Goal: Task Accomplishment & Management: Manage account settings

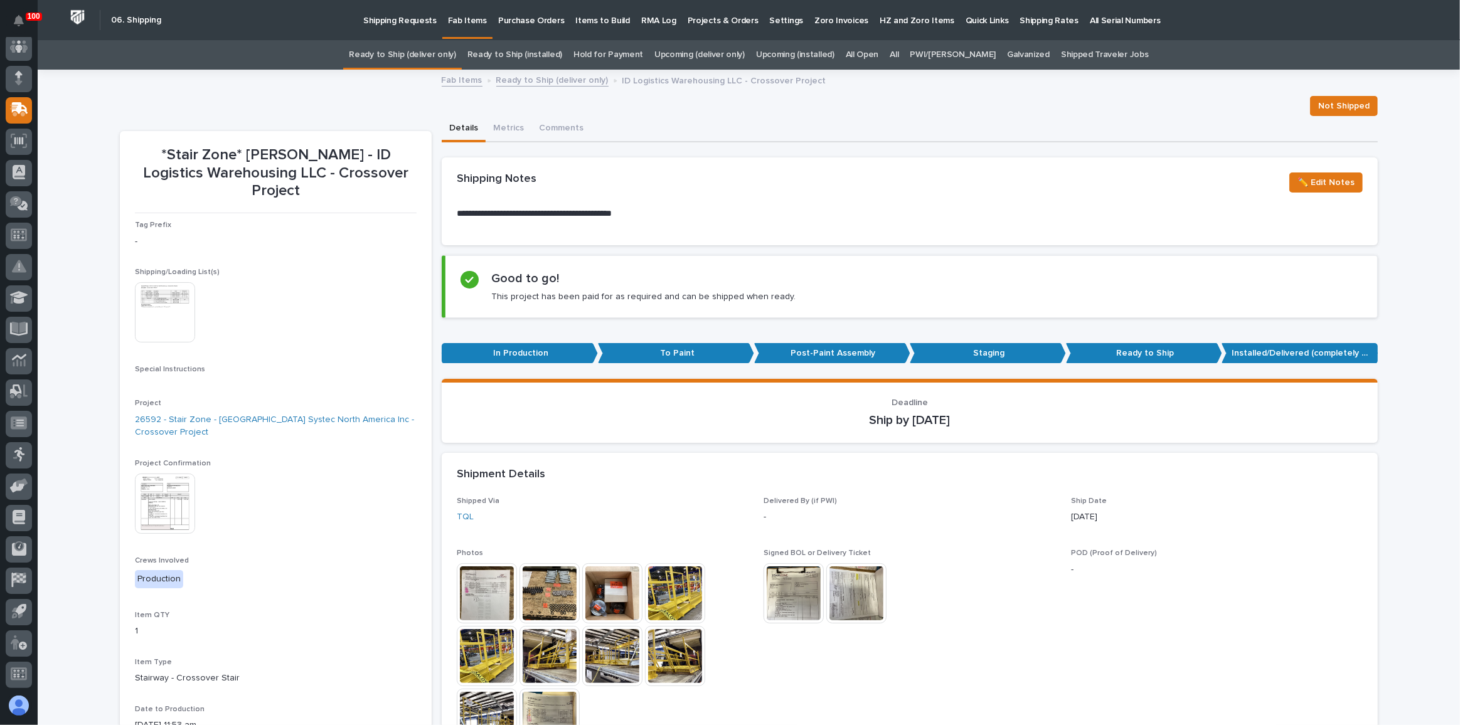
click at [430, 64] on link "Ready to Ship (deliver only)" at bounding box center [402, 54] width 107 height 29
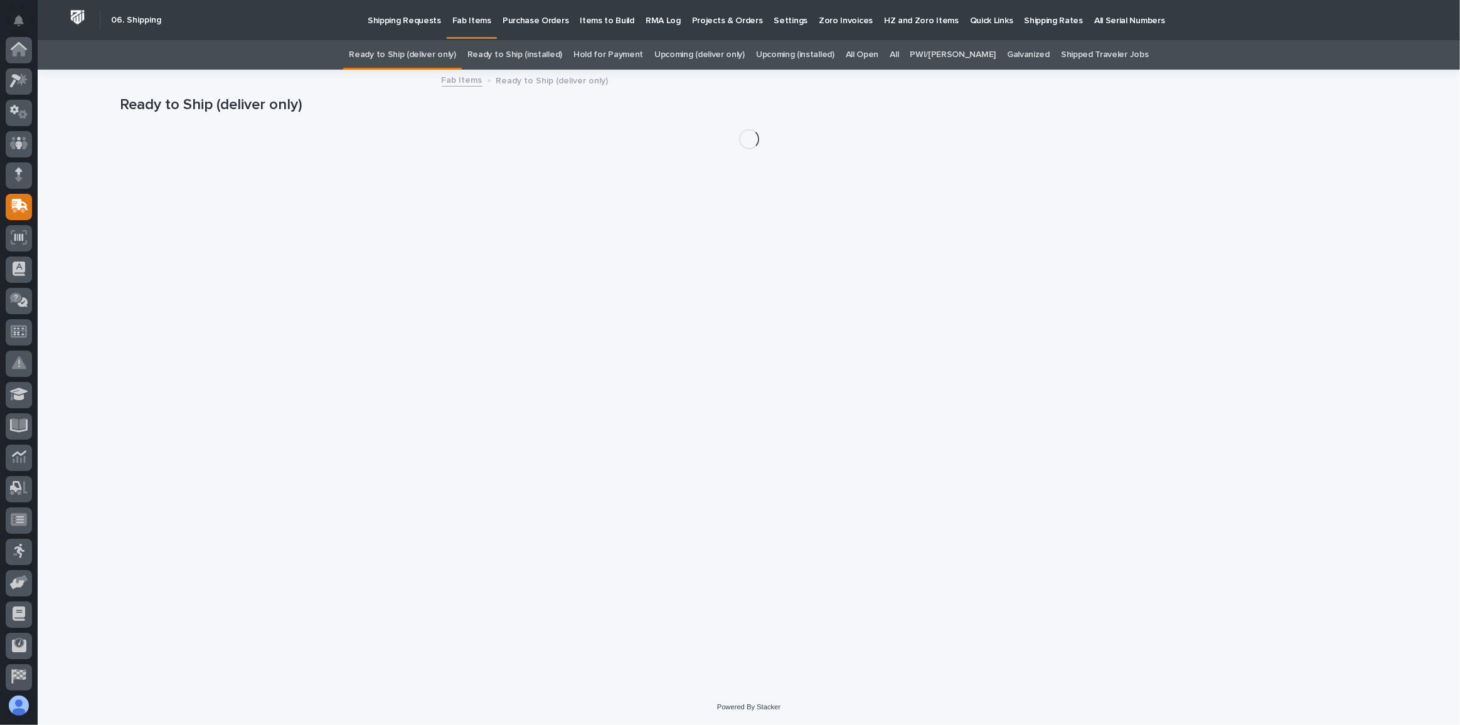
scroll to position [97, 0]
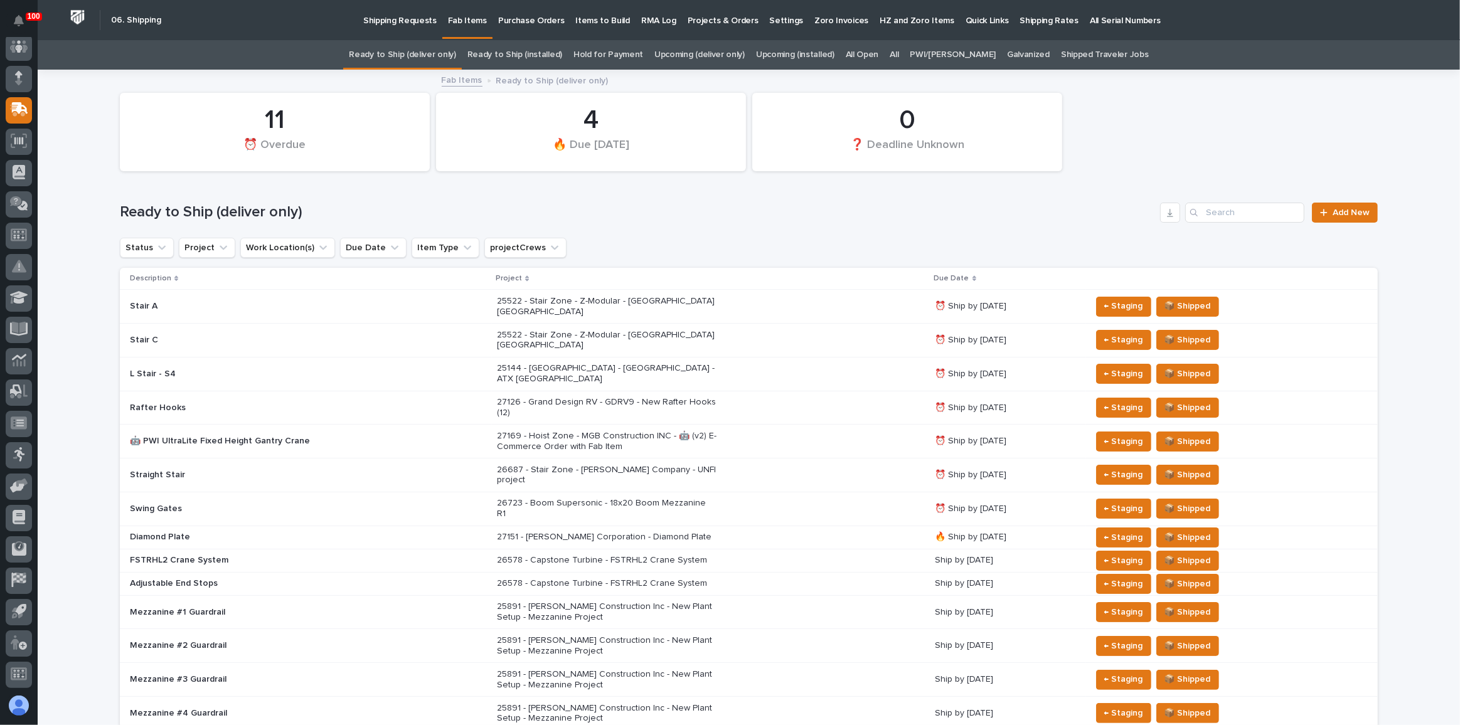
click at [731, 358] on div "25144 - [GEOGRAPHIC_DATA] - [GEOGRAPHIC_DATA] - ATX [GEOGRAPHIC_DATA]" at bounding box center [711, 373] width 428 height 31
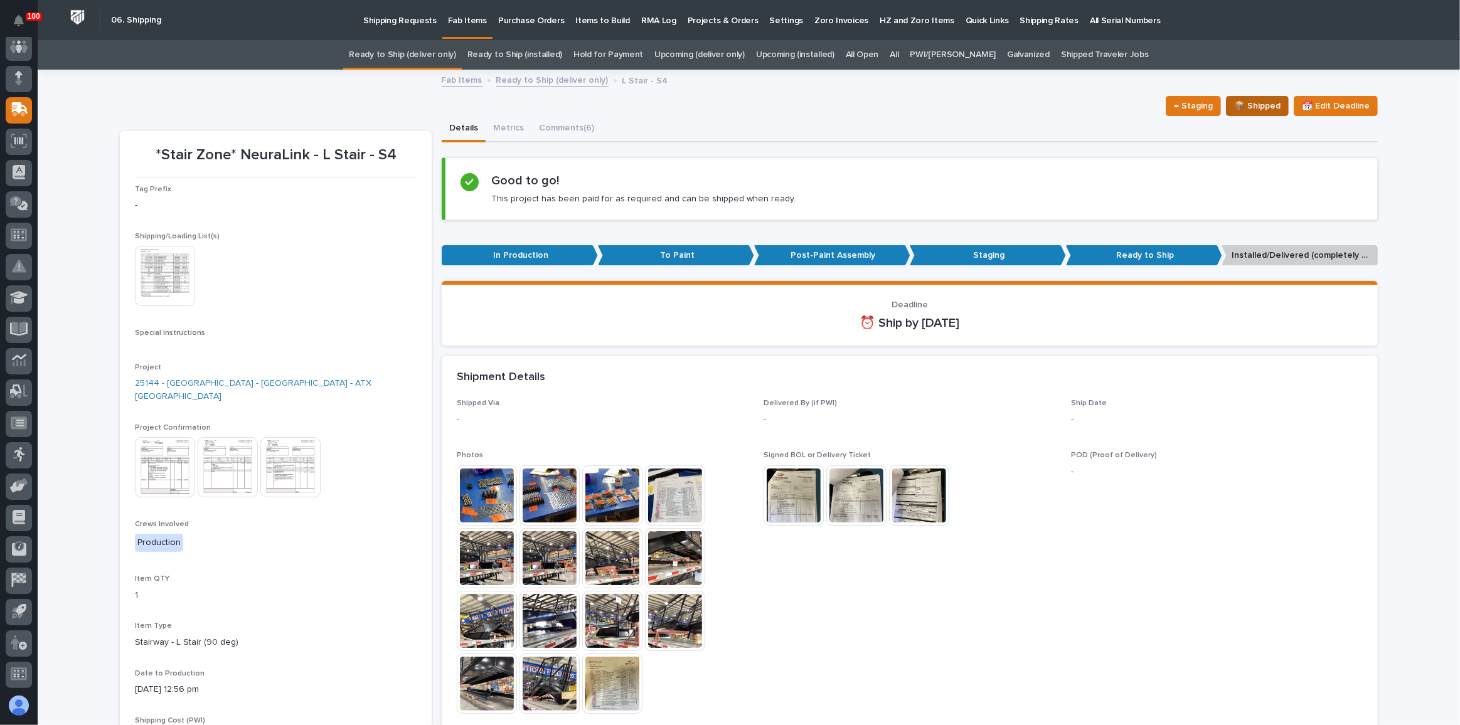
click at [1259, 111] on span "📦 Shipped" at bounding box center [1257, 106] width 46 height 15
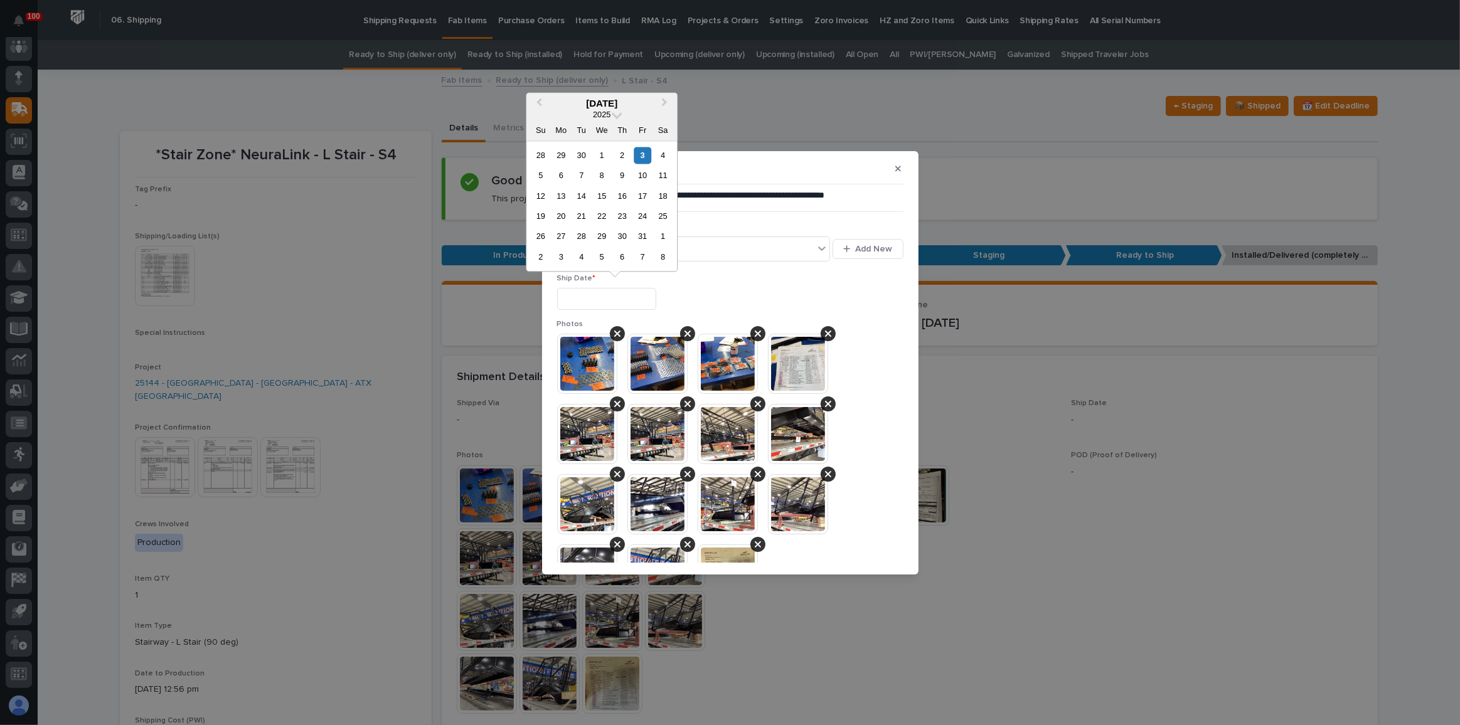
click at [624, 294] on input "text" at bounding box center [606, 299] width 99 height 22
click at [746, 277] on p "Ship Date *" at bounding box center [730, 278] width 346 height 9
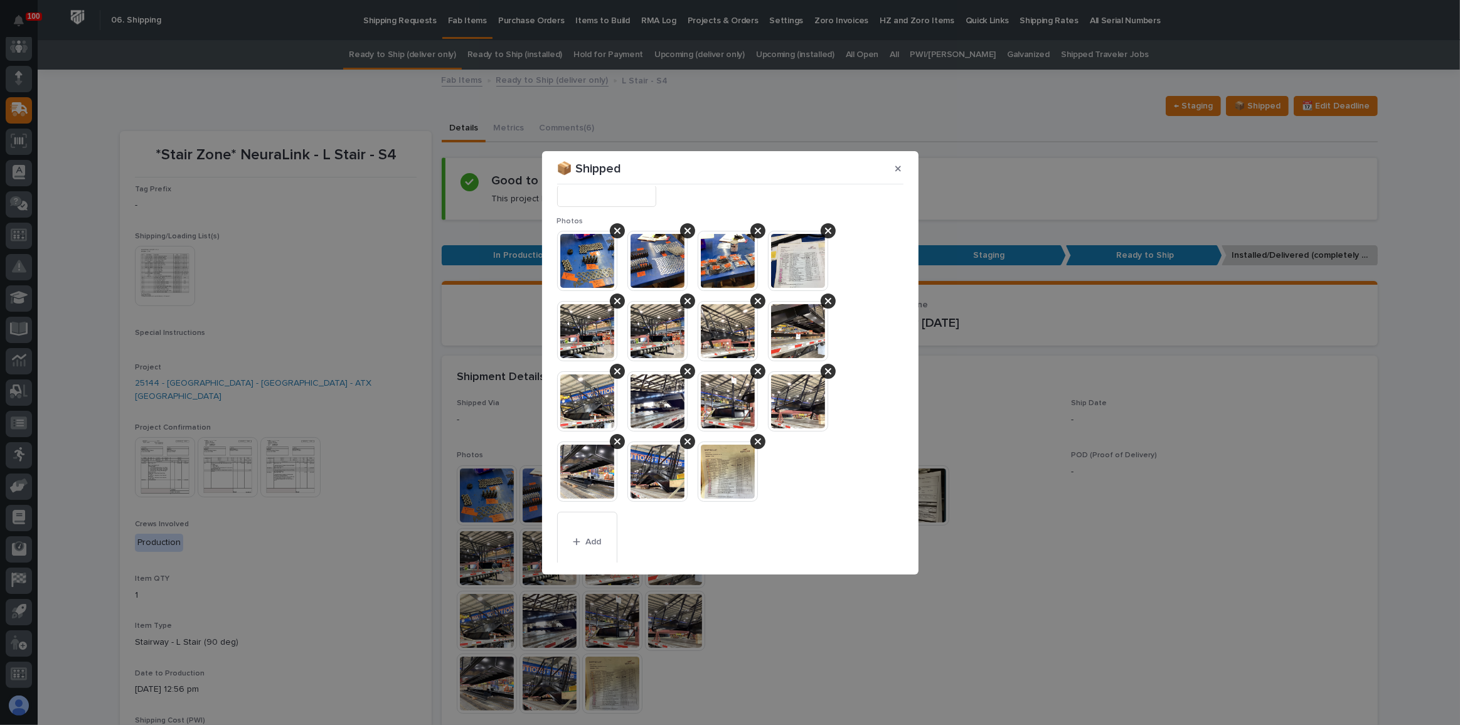
scroll to position [337, 0]
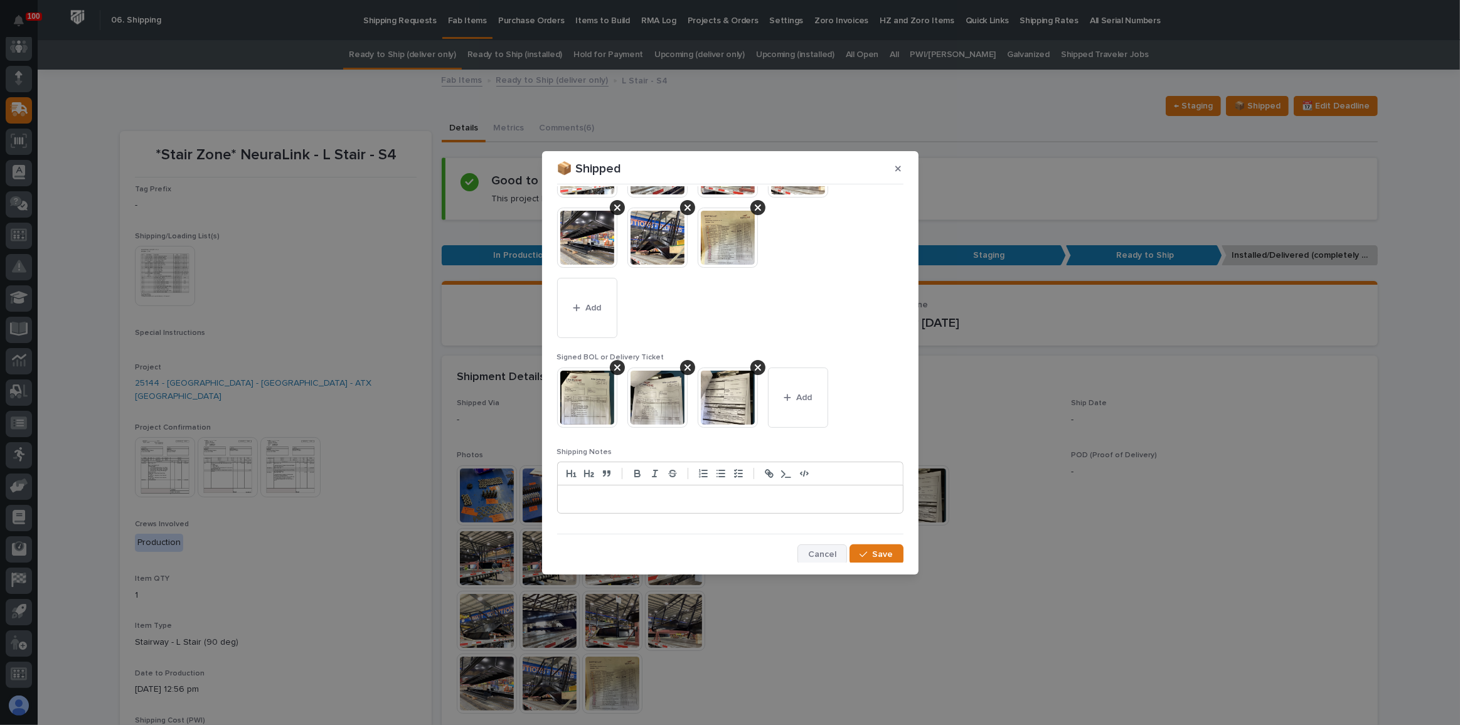
click at [801, 552] on button "Cancel" at bounding box center [822, 555] width 50 height 20
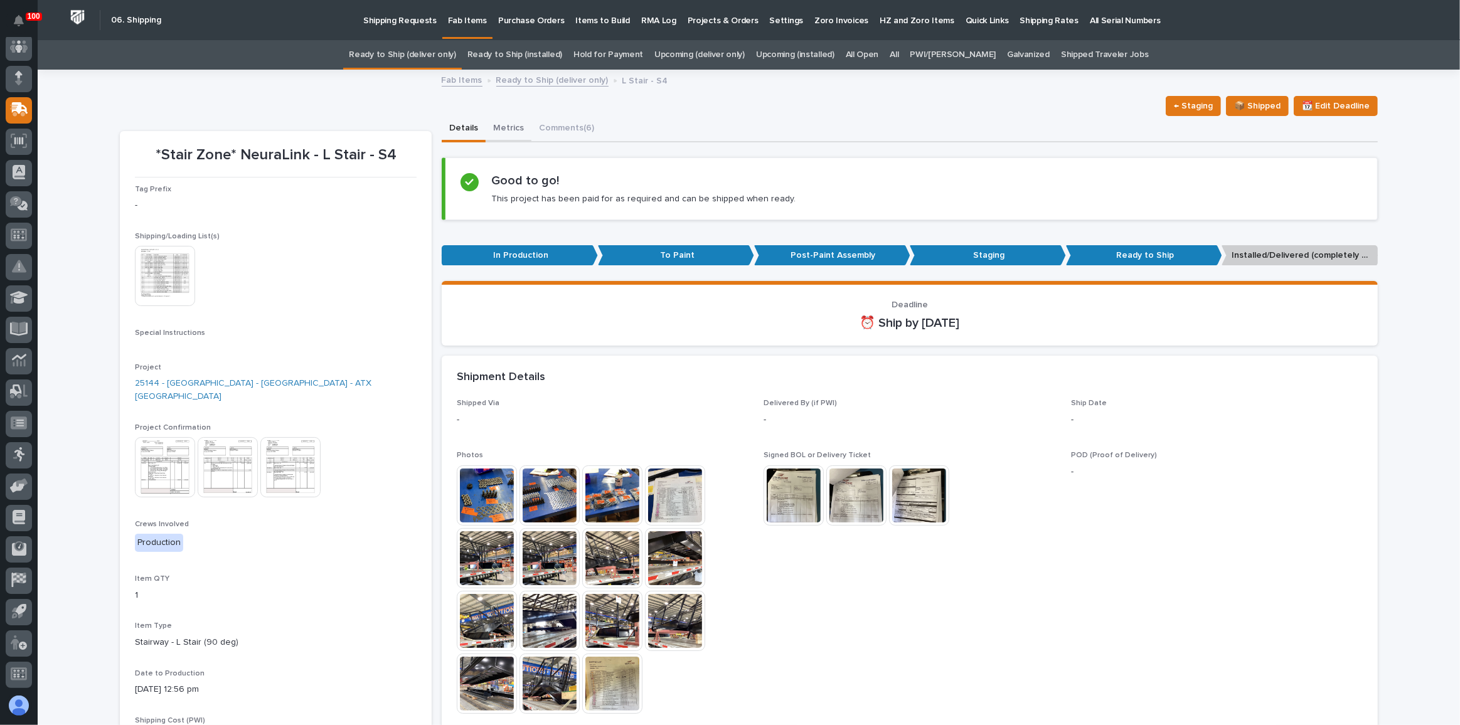
click at [504, 123] on button "Metrics" at bounding box center [509, 129] width 46 height 26
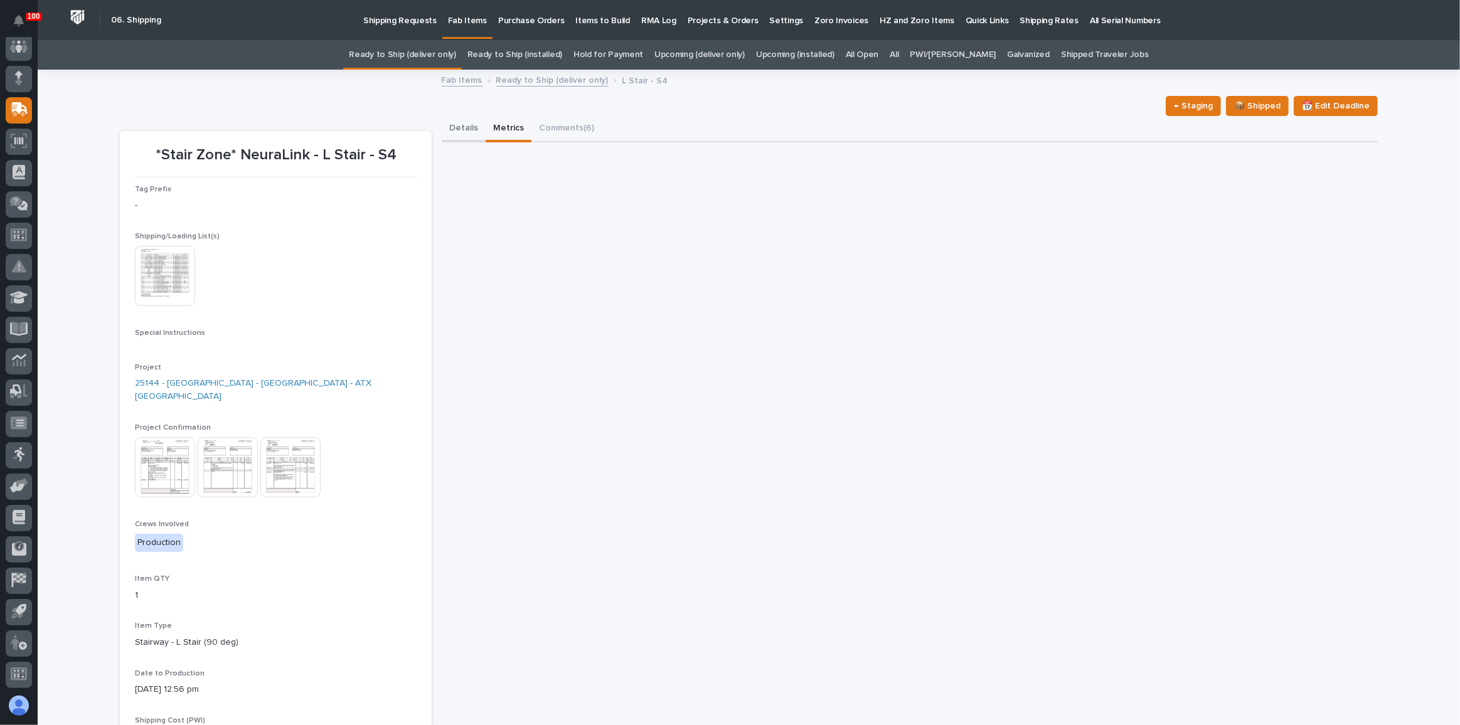
drag, startPoint x: 471, startPoint y: 134, endPoint x: 479, endPoint y: 136, distance: 8.3
click at [471, 134] on button "Details" at bounding box center [464, 129] width 44 height 26
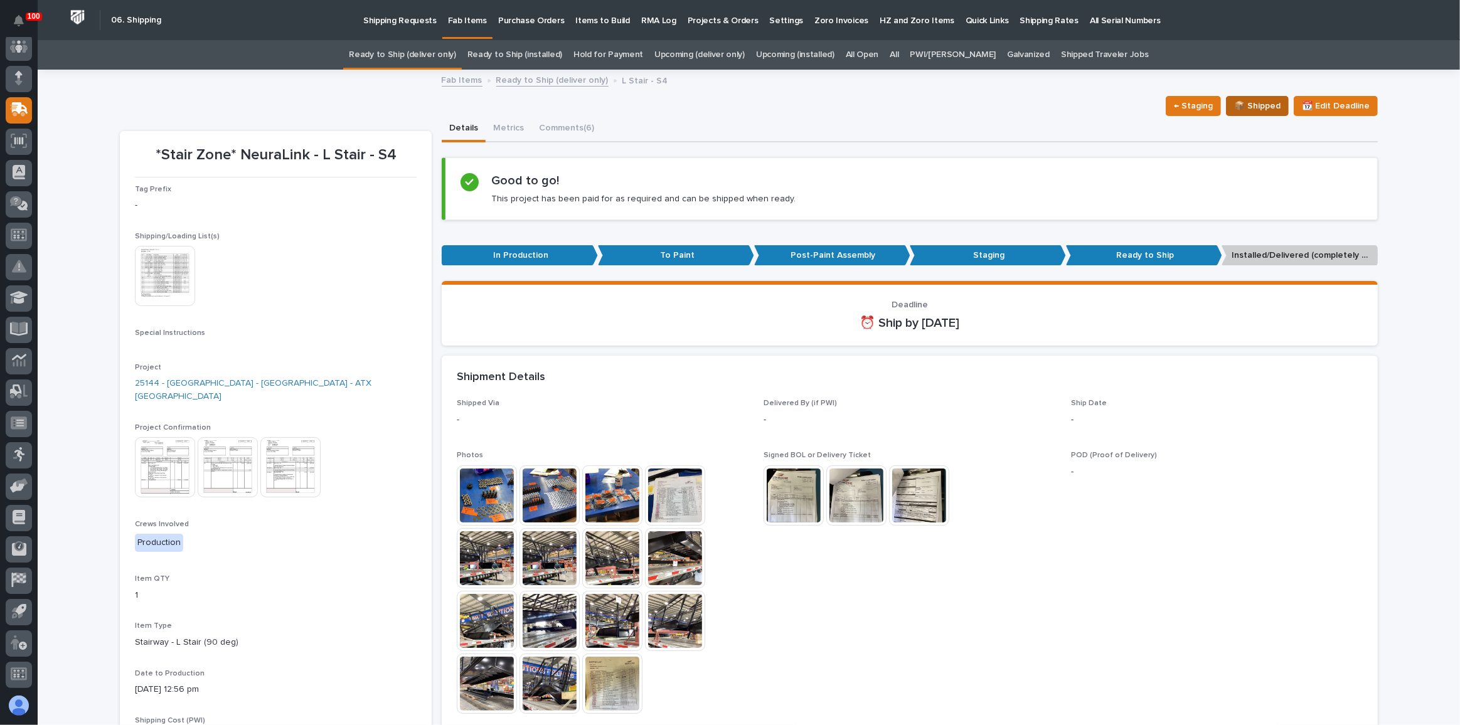
click at [1241, 104] on span "📦 Shipped" at bounding box center [1257, 106] width 46 height 15
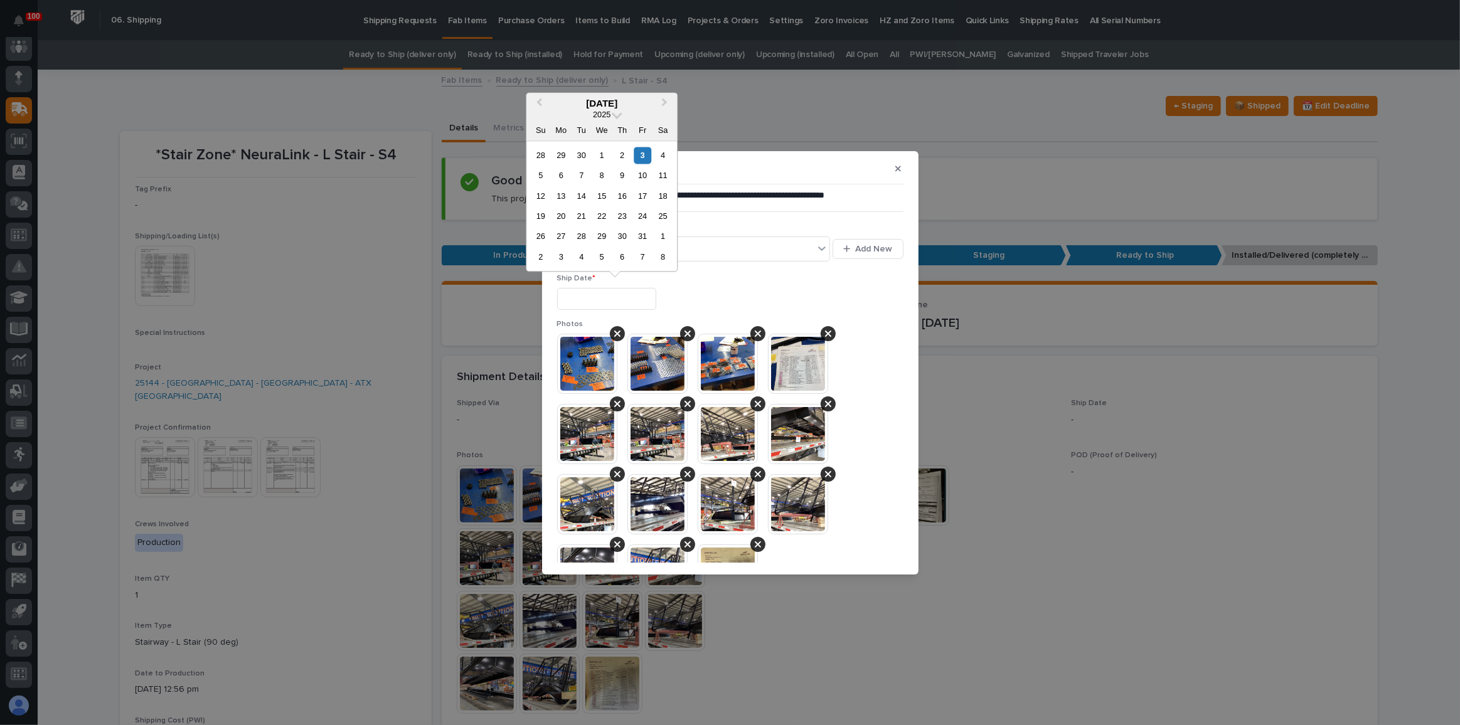
click at [626, 301] on input "text" at bounding box center [606, 299] width 99 height 22
click at [645, 147] on div "3" at bounding box center [642, 155] width 17 height 17
type input "**********"
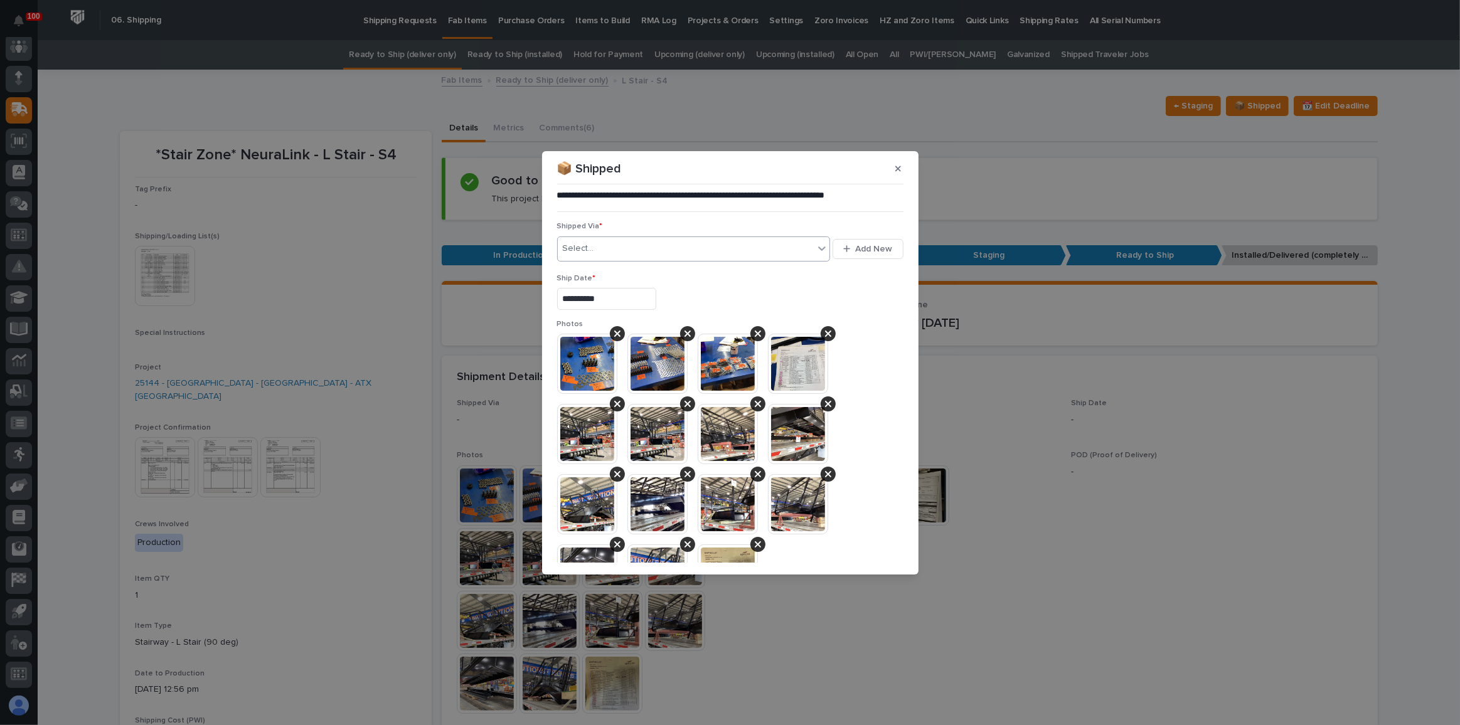
click at [633, 248] on div "Select..." at bounding box center [686, 248] width 257 height 21
type input "***"
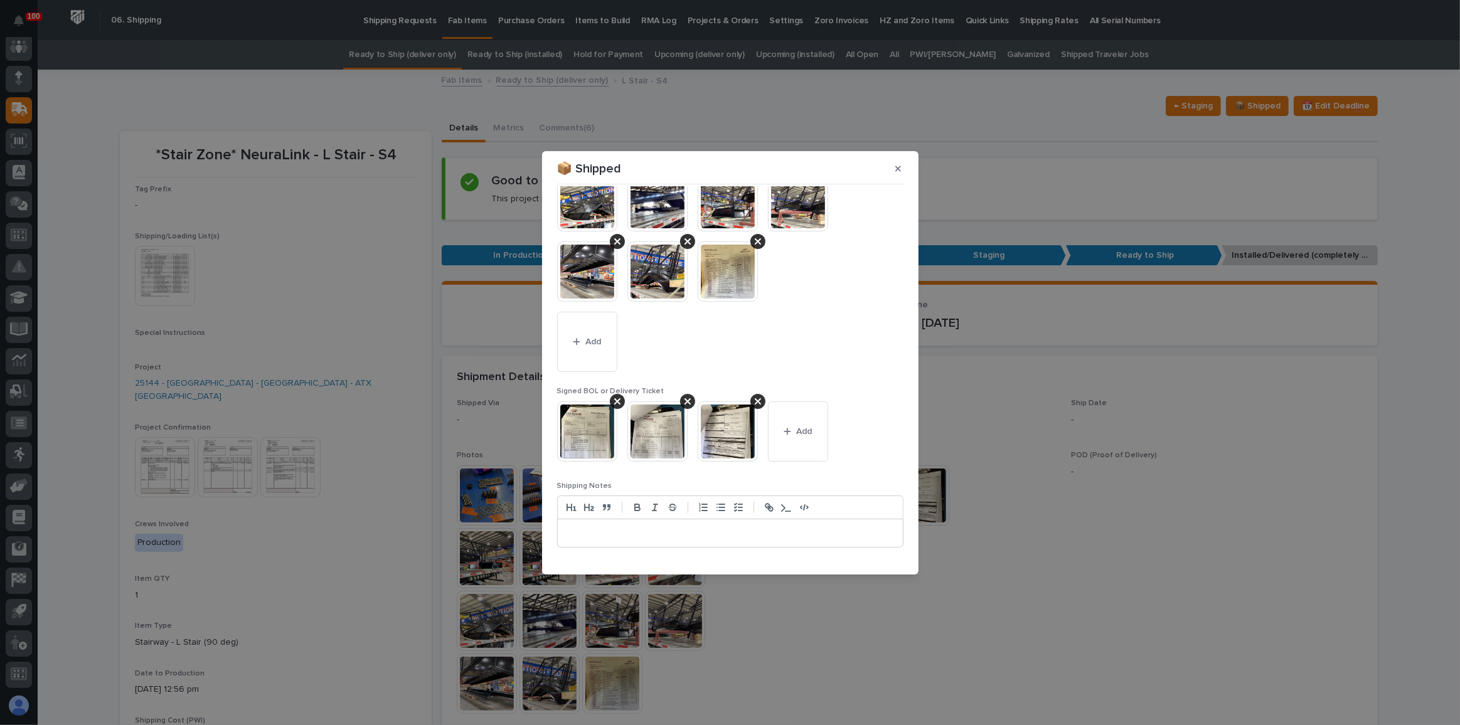
scroll to position [337, 0]
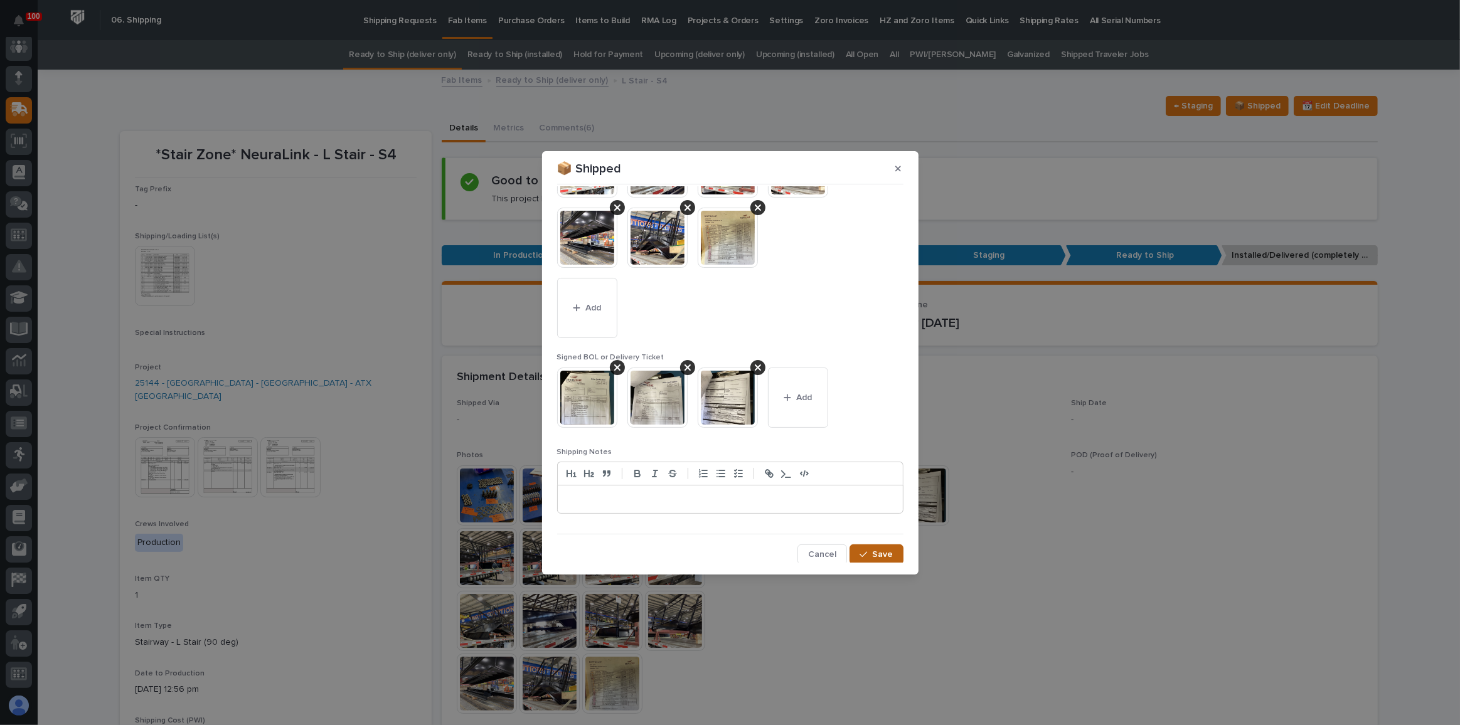
click at [864, 545] on button "Save" at bounding box center [876, 555] width 53 height 20
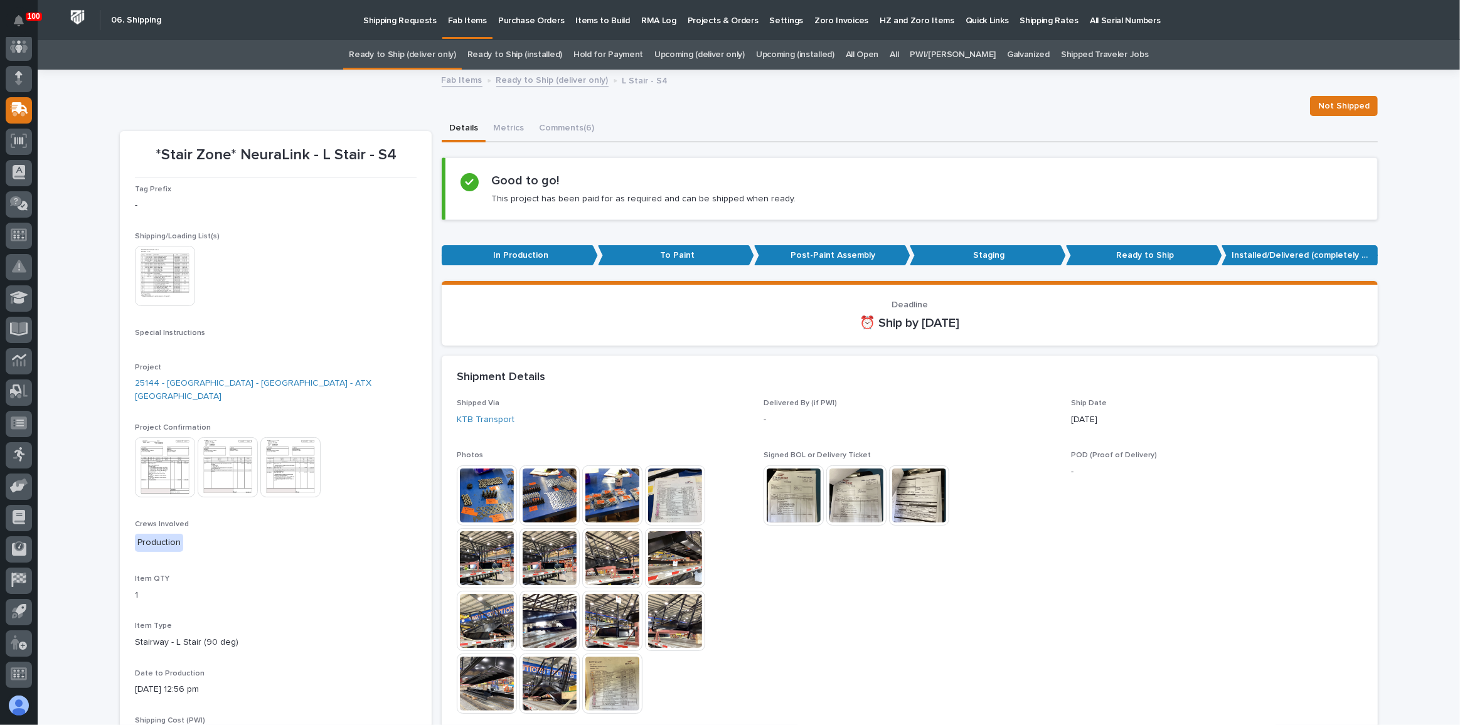
click at [439, 54] on link "Ready to Ship (deliver only)" at bounding box center [402, 54] width 107 height 29
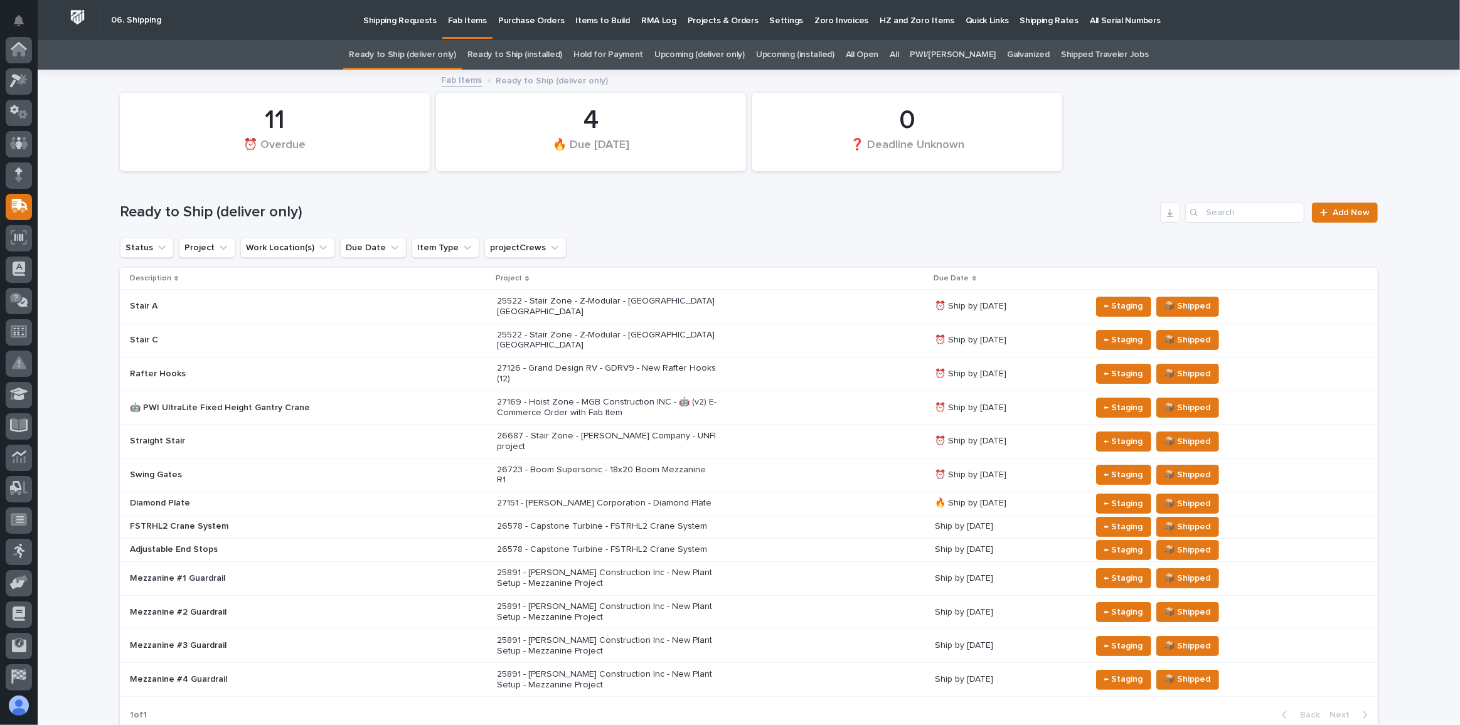
scroll to position [97, 0]
click at [812, 426] on div "26687 - Stair Zone - [PERSON_NAME] Company - UNFI project" at bounding box center [711, 441] width 428 height 31
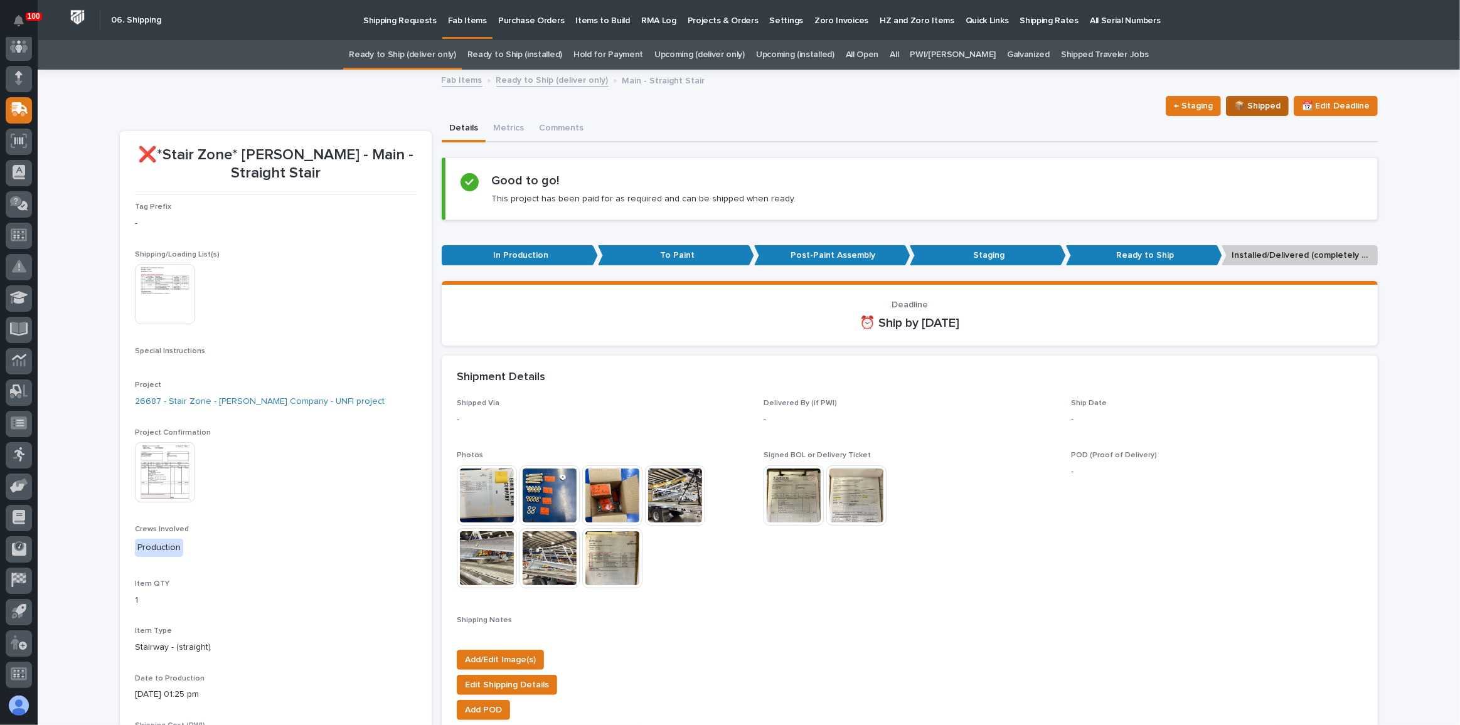
click at [1234, 107] on span "📦 Shipped" at bounding box center [1257, 106] width 46 height 15
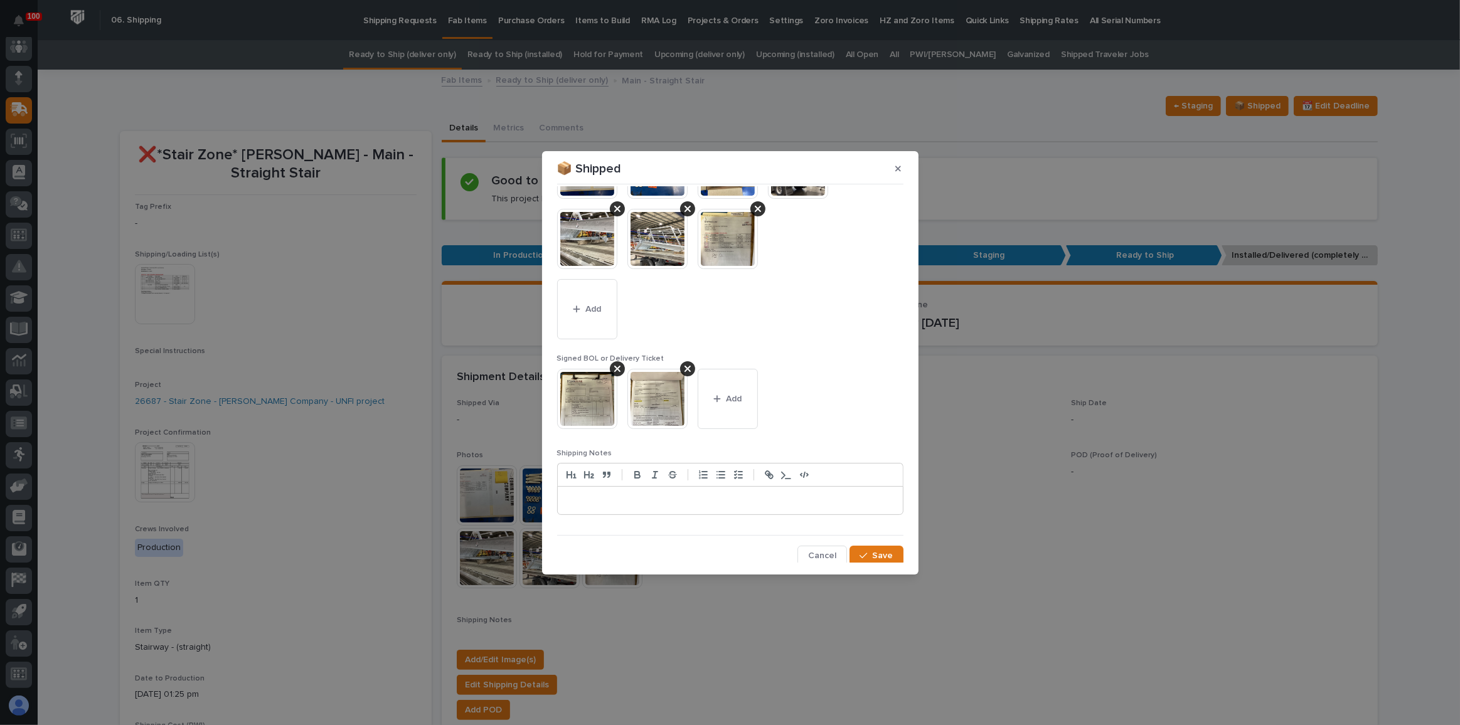
scroll to position [196, 0]
click at [809, 549] on span "Cancel" at bounding box center [822, 554] width 28 height 11
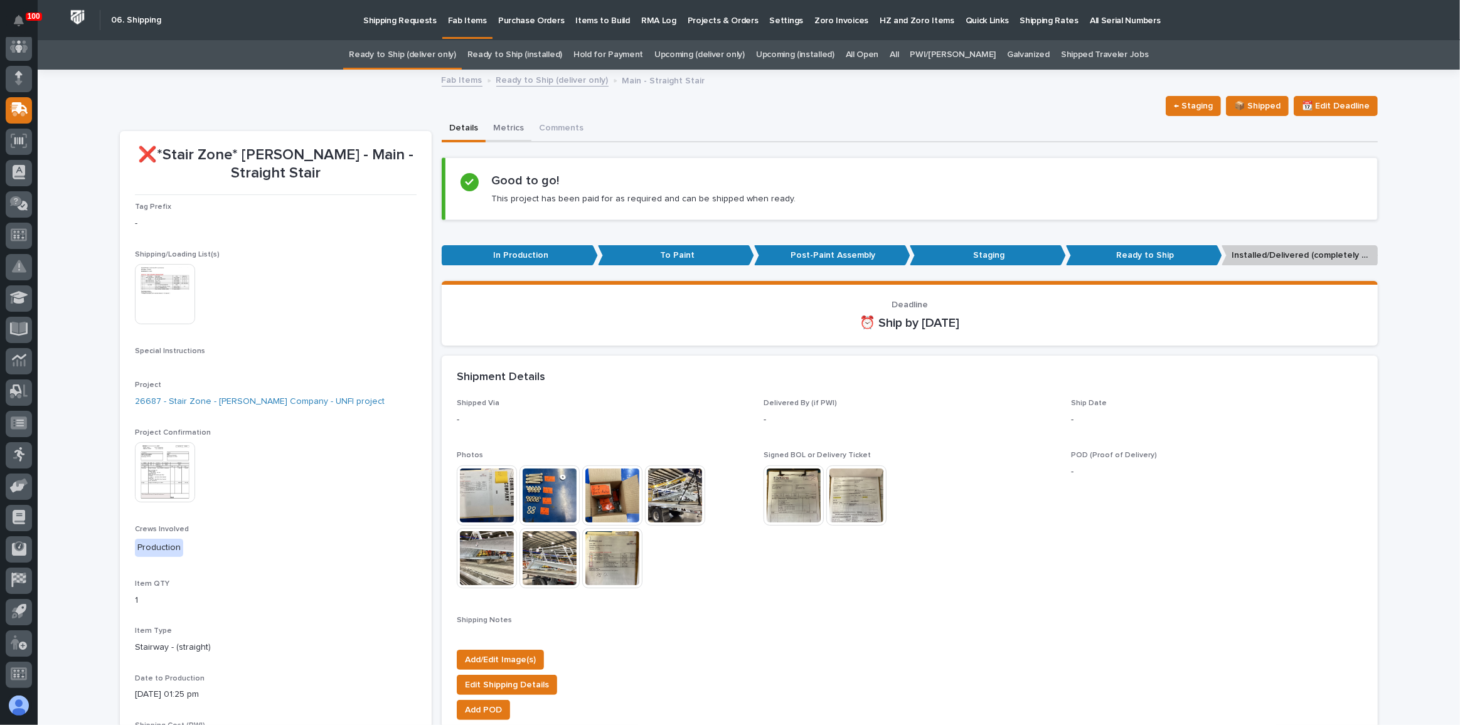
click at [504, 129] on button "Metrics" at bounding box center [509, 129] width 46 height 26
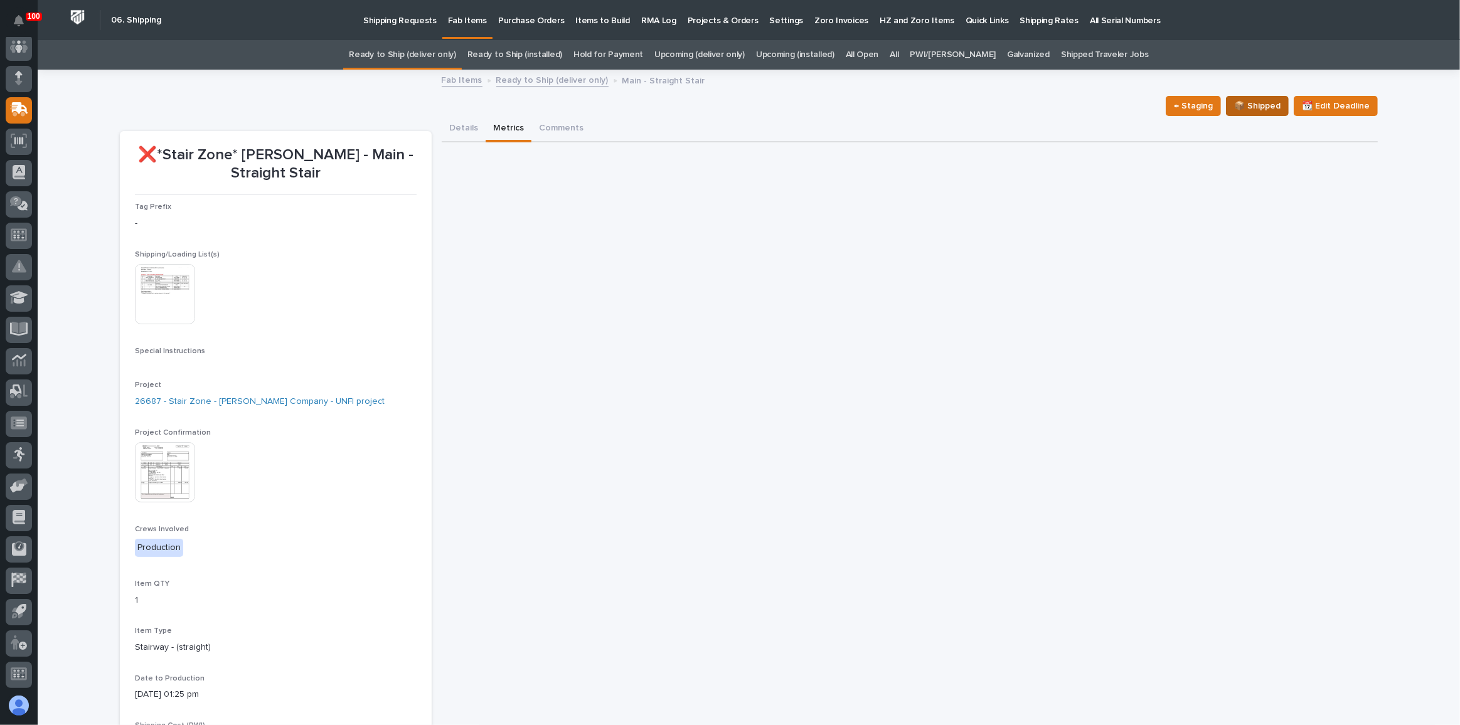
click at [1263, 111] on span "📦 Shipped" at bounding box center [1257, 106] width 46 height 15
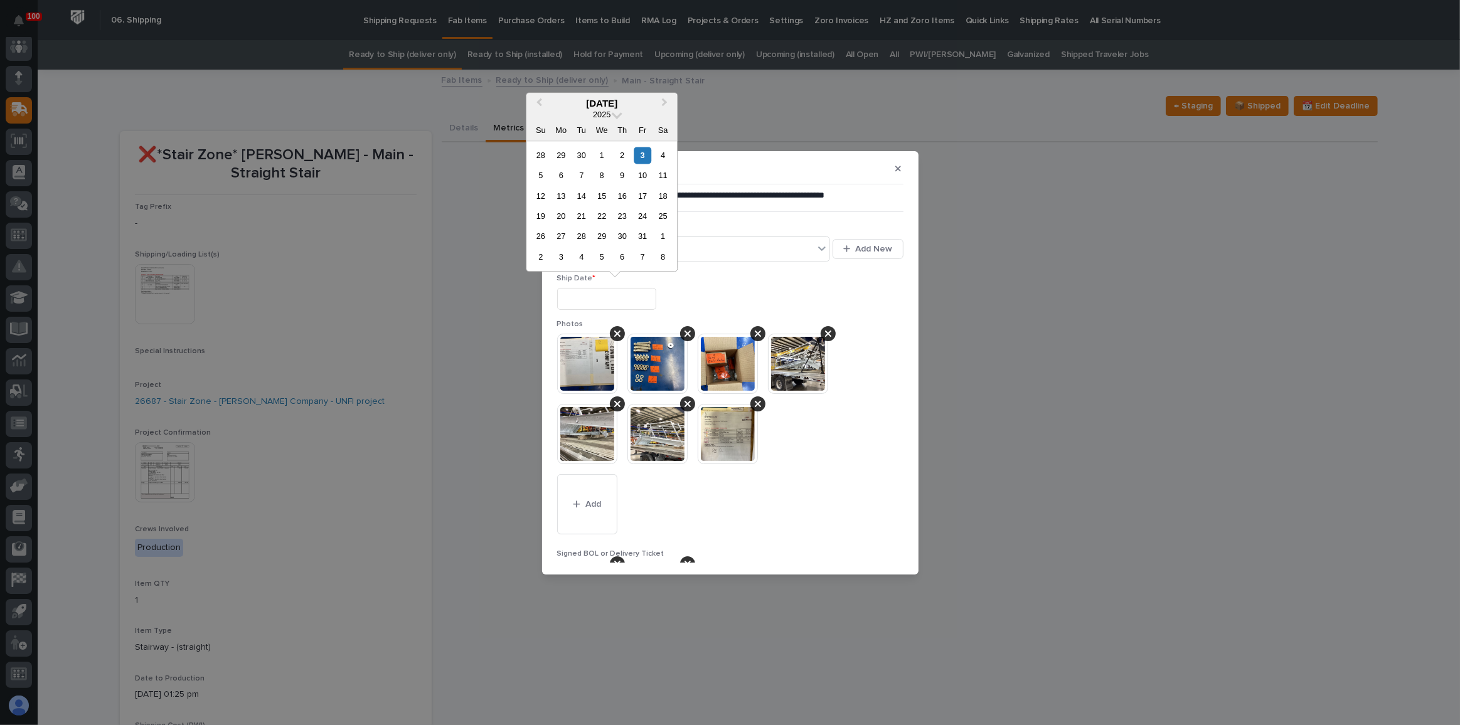
drag, startPoint x: 599, startPoint y: 293, endPoint x: 620, endPoint y: 264, distance: 36.0
click at [601, 292] on input "text" at bounding box center [606, 299] width 99 height 22
click at [642, 159] on div "3" at bounding box center [642, 155] width 17 height 17
type input "**********"
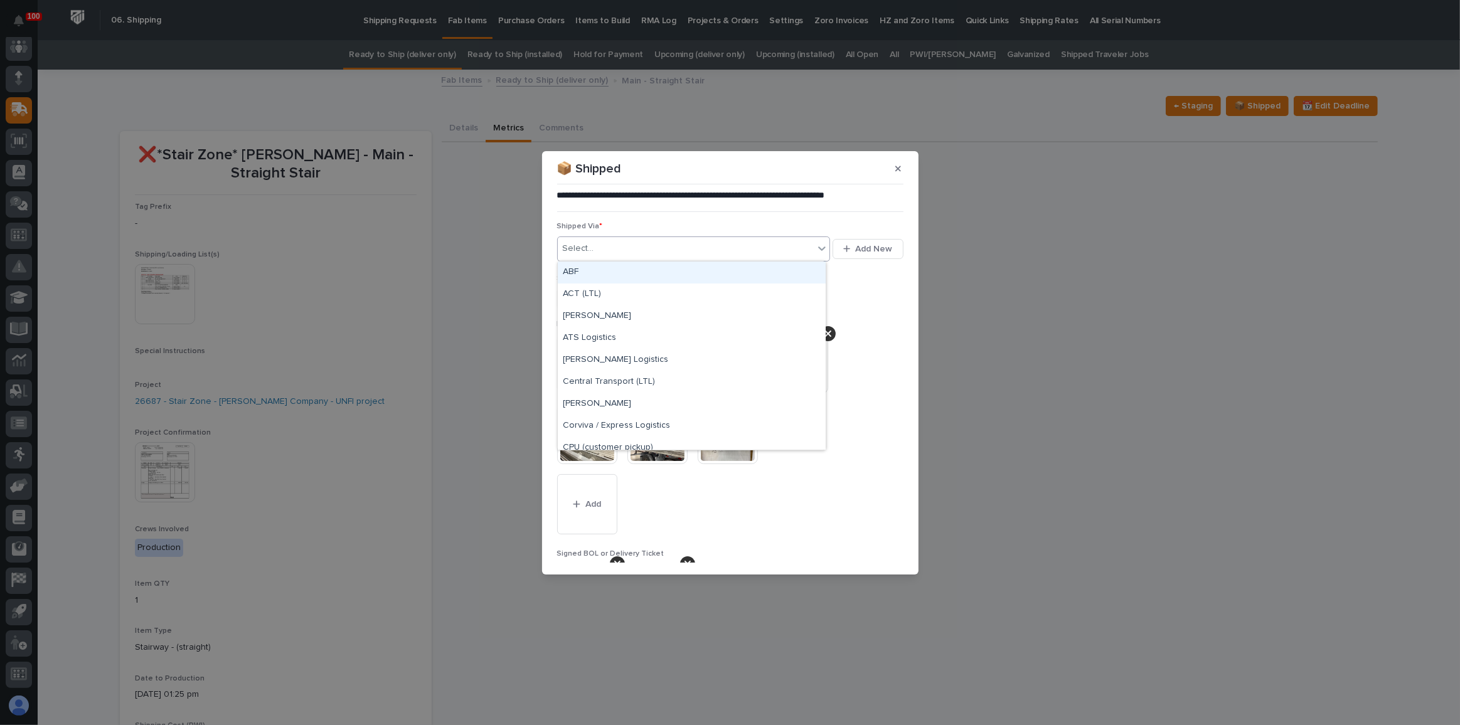
click at [596, 253] on div "Select..." at bounding box center [686, 248] width 257 height 21
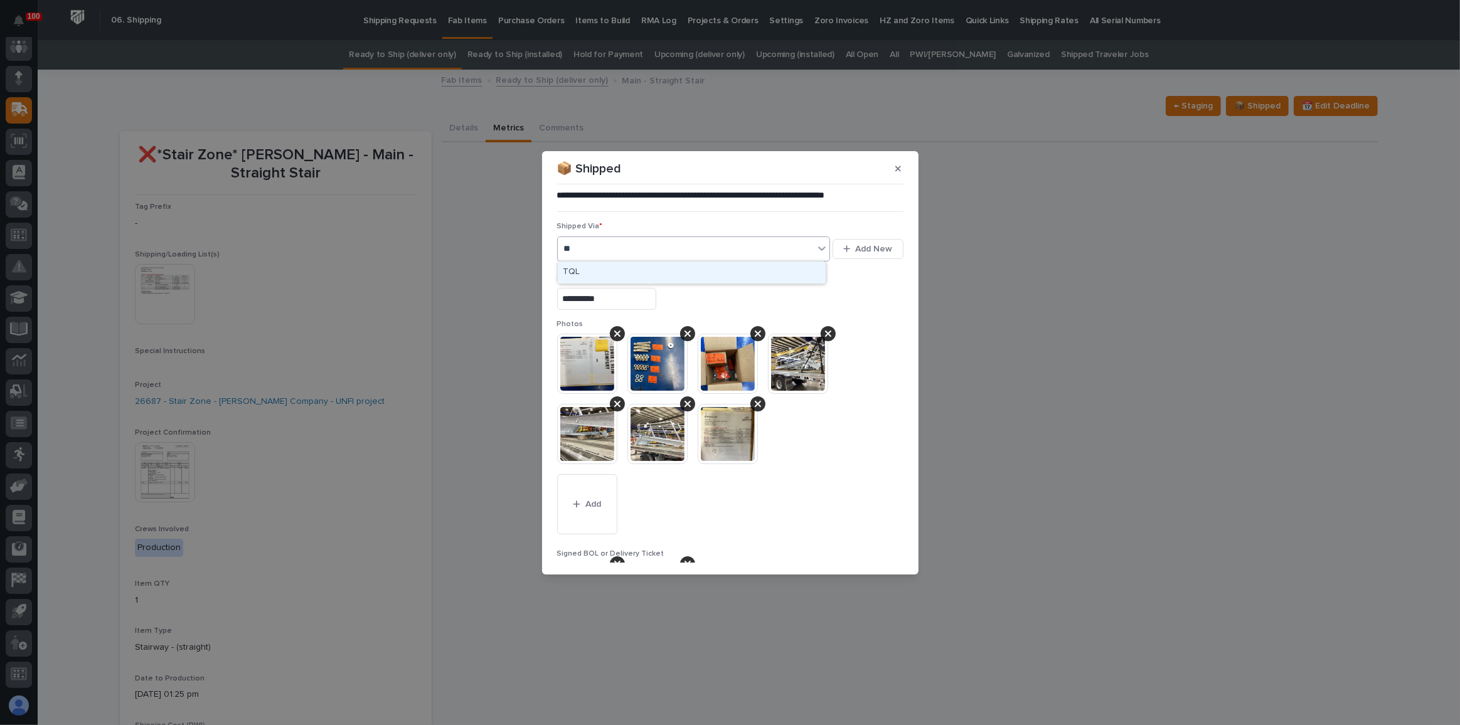
type input "***"
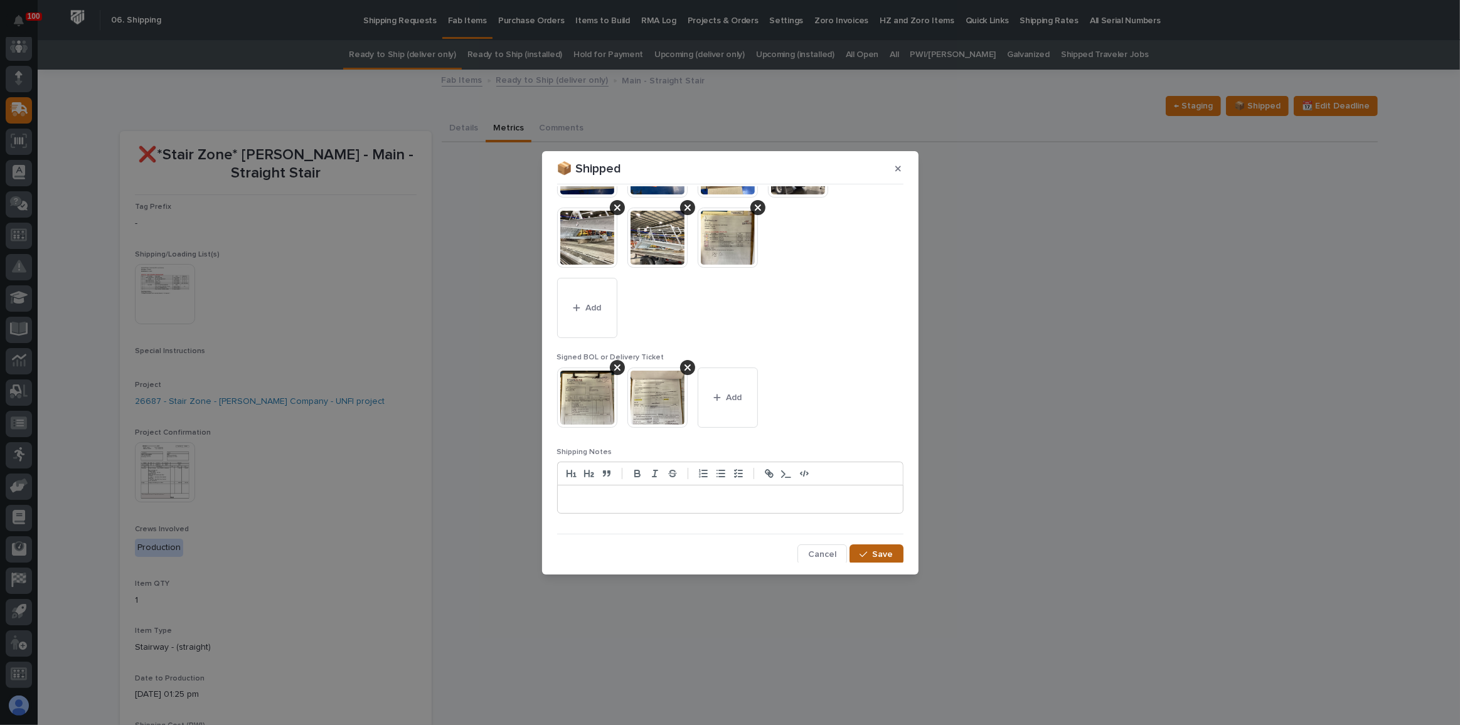
click at [870, 546] on button "Save" at bounding box center [876, 555] width 53 height 20
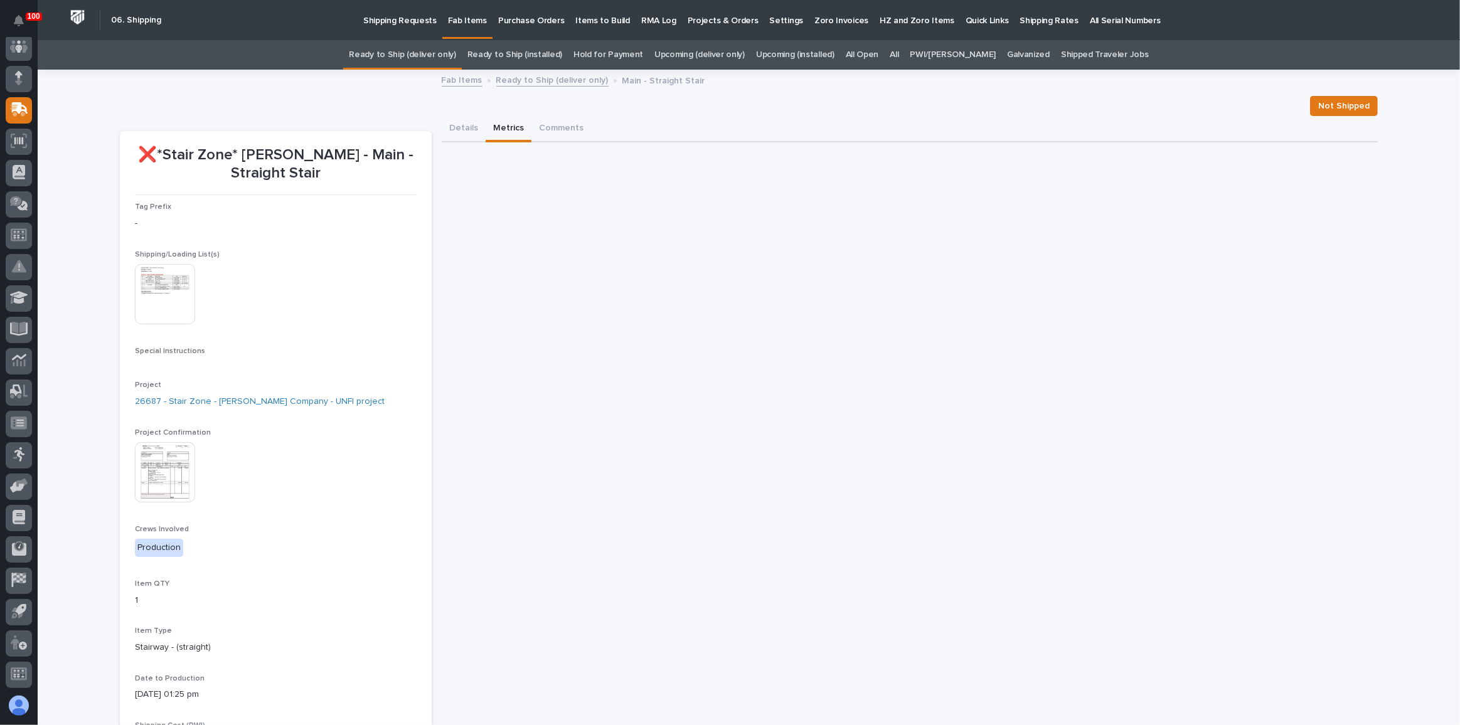
click at [456, 61] on link "Ready to Ship (deliver only)" at bounding box center [402, 54] width 107 height 29
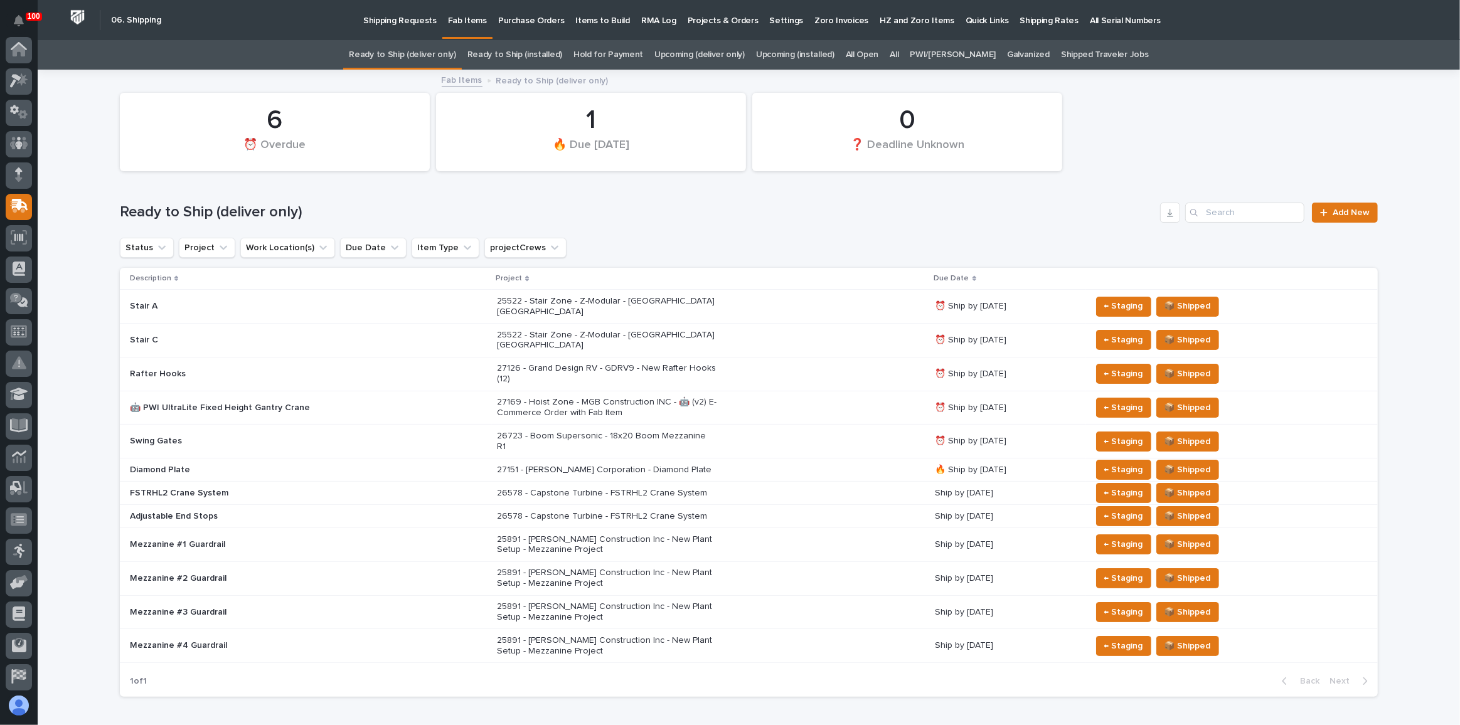
scroll to position [97, 0]
click at [821, 392] on div "27169 - Hoist Zone - MGB Construction INC - 🤖 (v2) E-Commerce Order with Fab It…" at bounding box center [711, 407] width 428 height 31
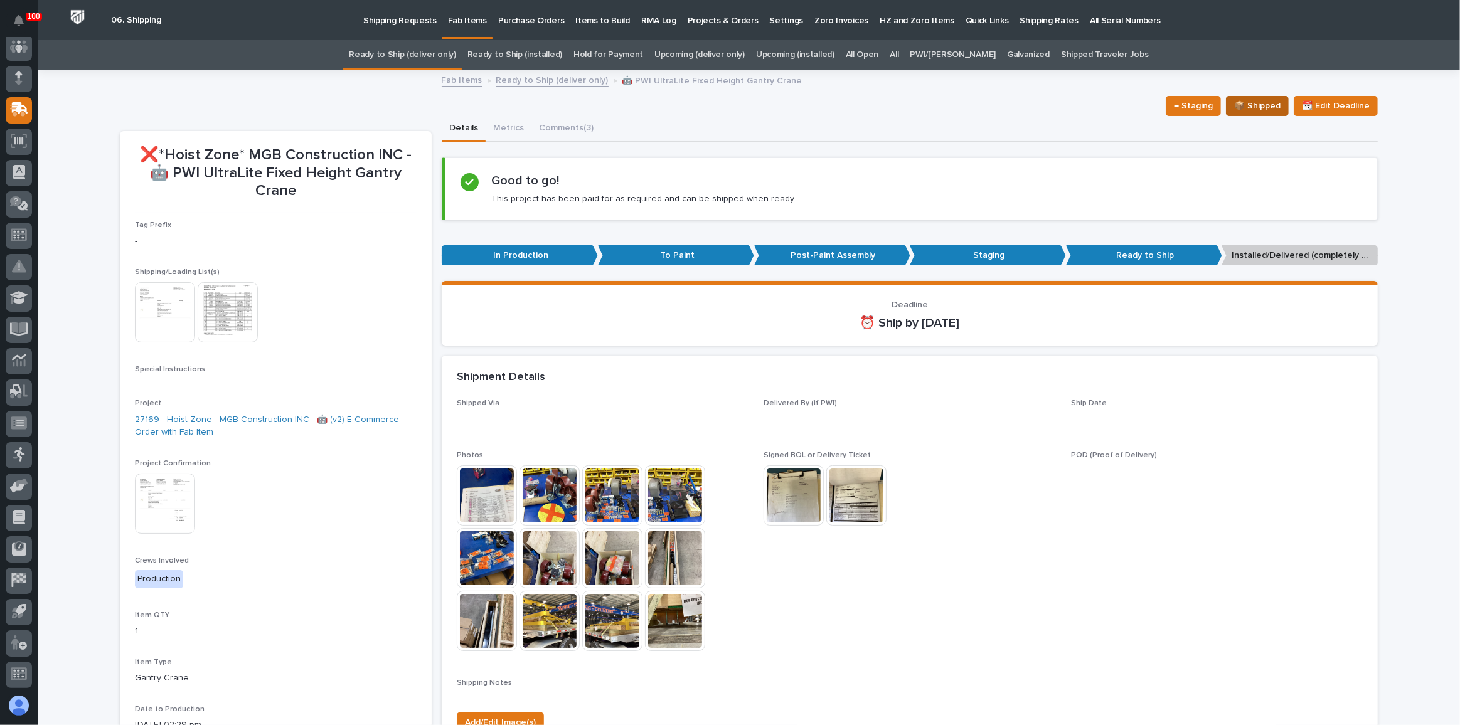
click at [1245, 106] on span "📦 Shipped" at bounding box center [1257, 106] width 46 height 15
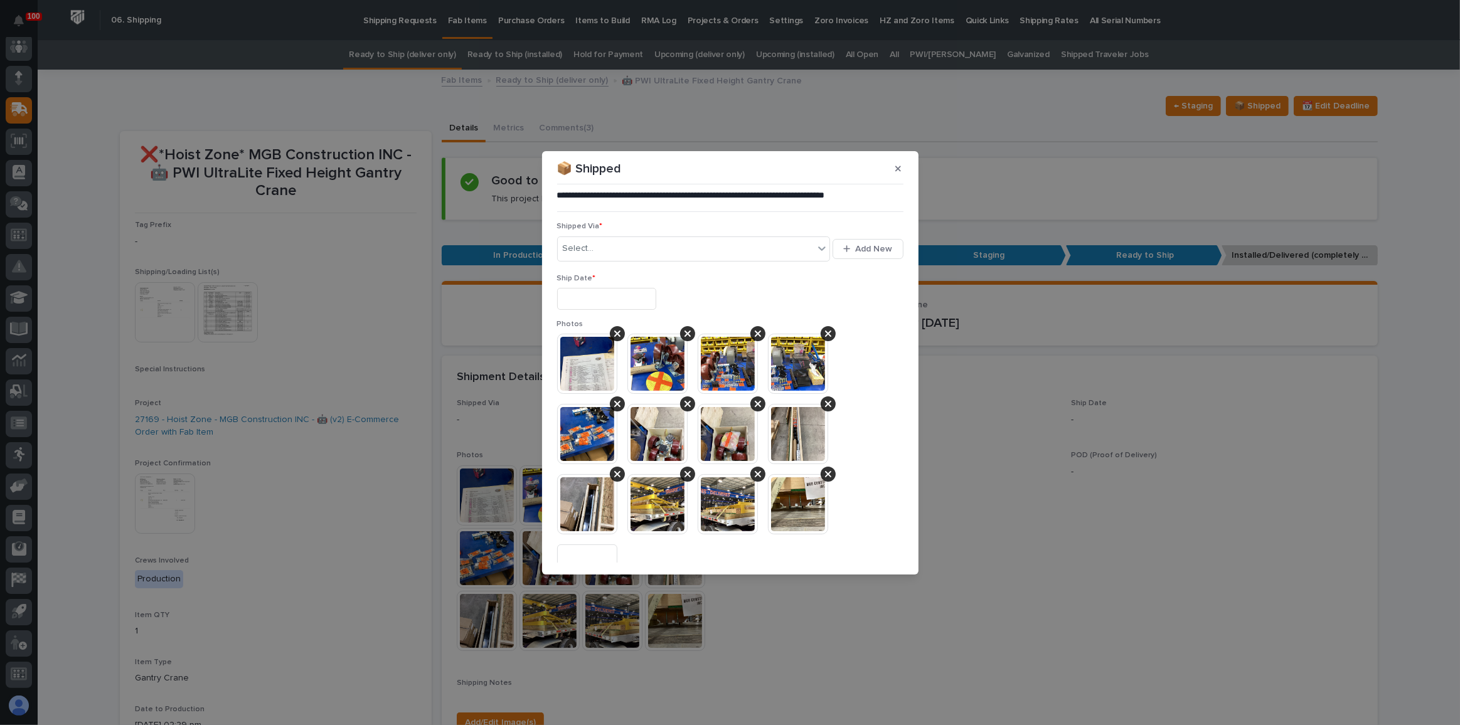
click at [643, 293] on input "text" at bounding box center [606, 299] width 99 height 22
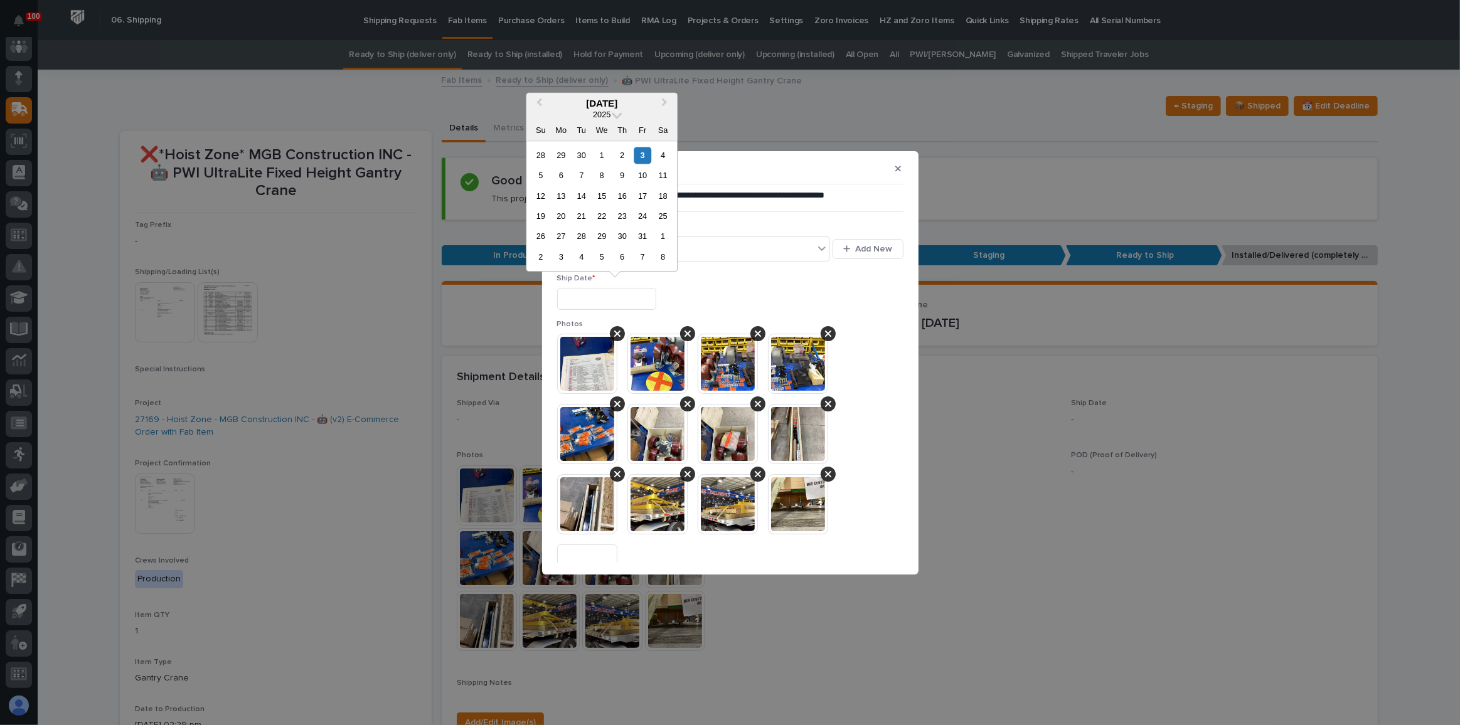
click at [737, 288] on div at bounding box center [730, 299] width 346 height 22
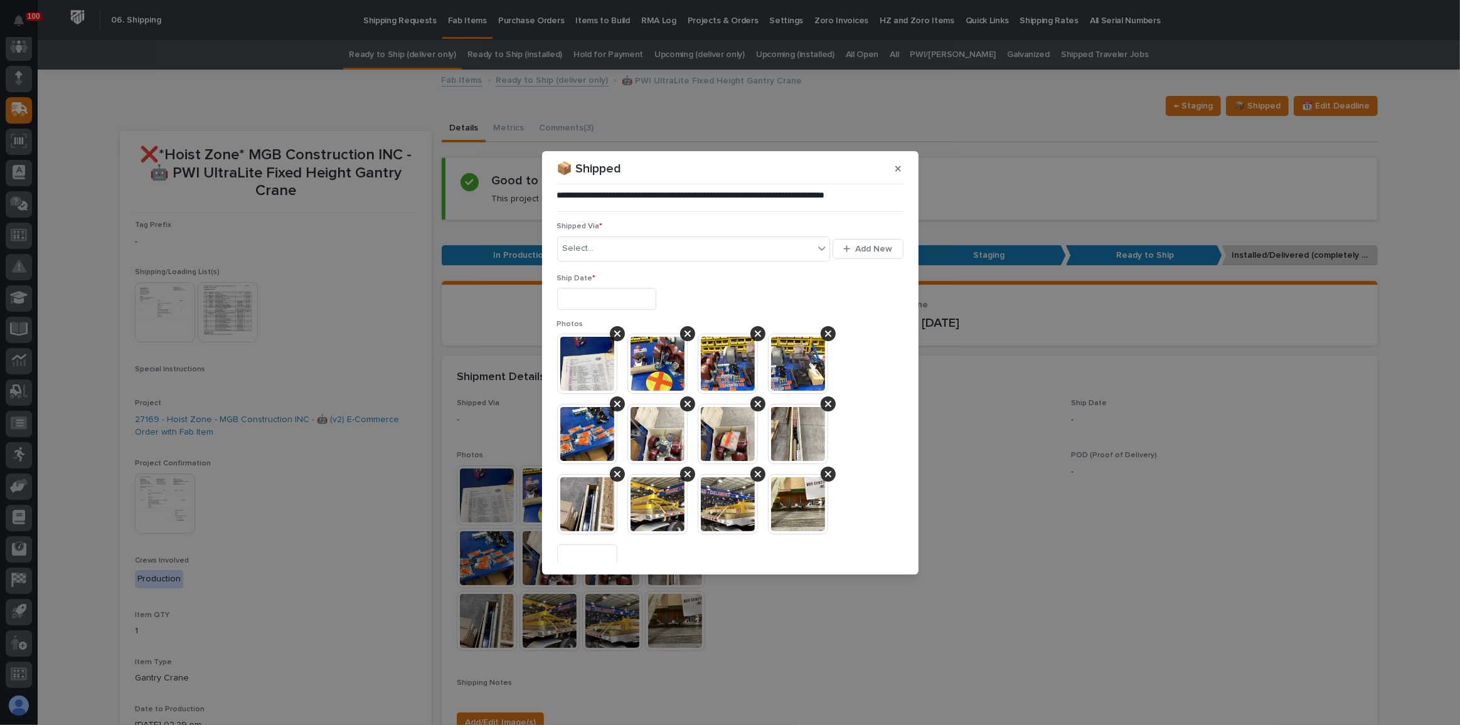
click at [619, 306] on input "text" at bounding box center [606, 299] width 99 height 22
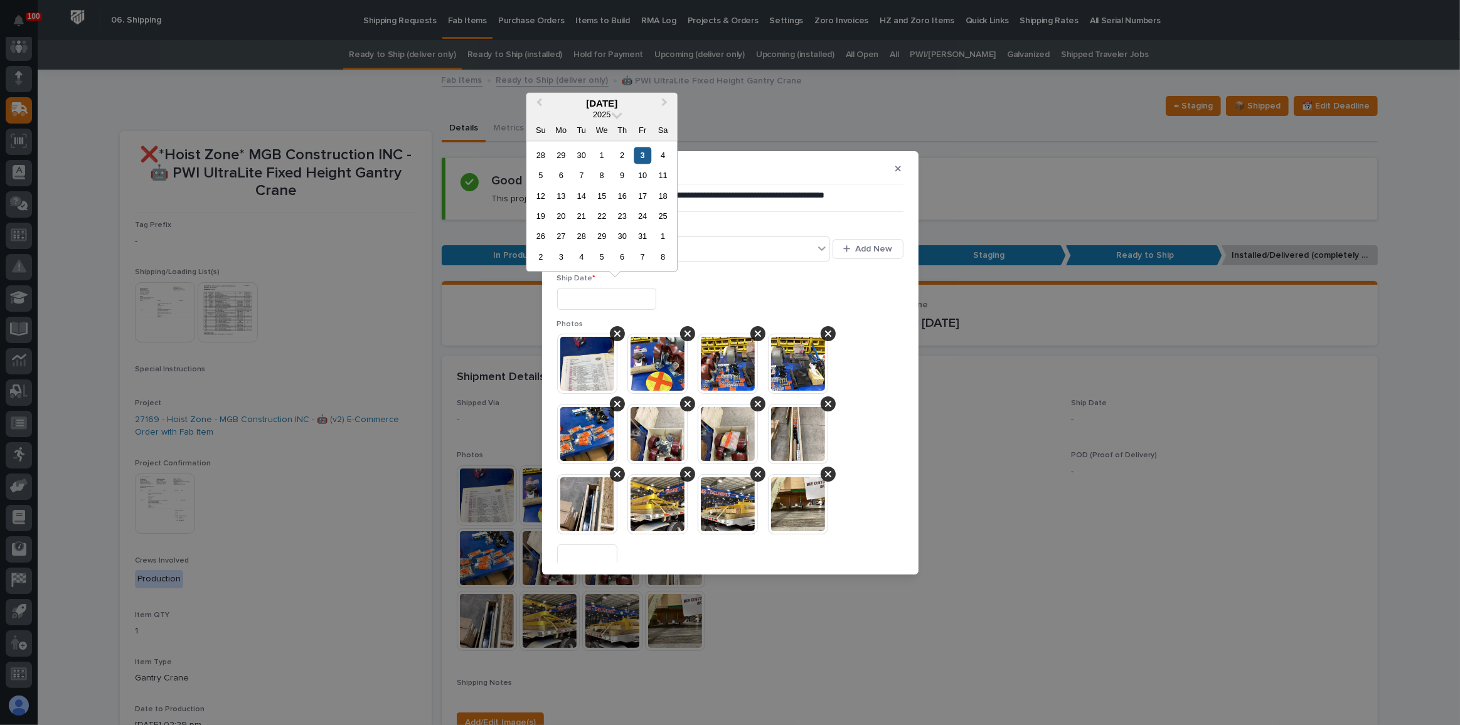
click at [641, 157] on div "3" at bounding box center [642, 155] width 17 height 17
type input "**********"
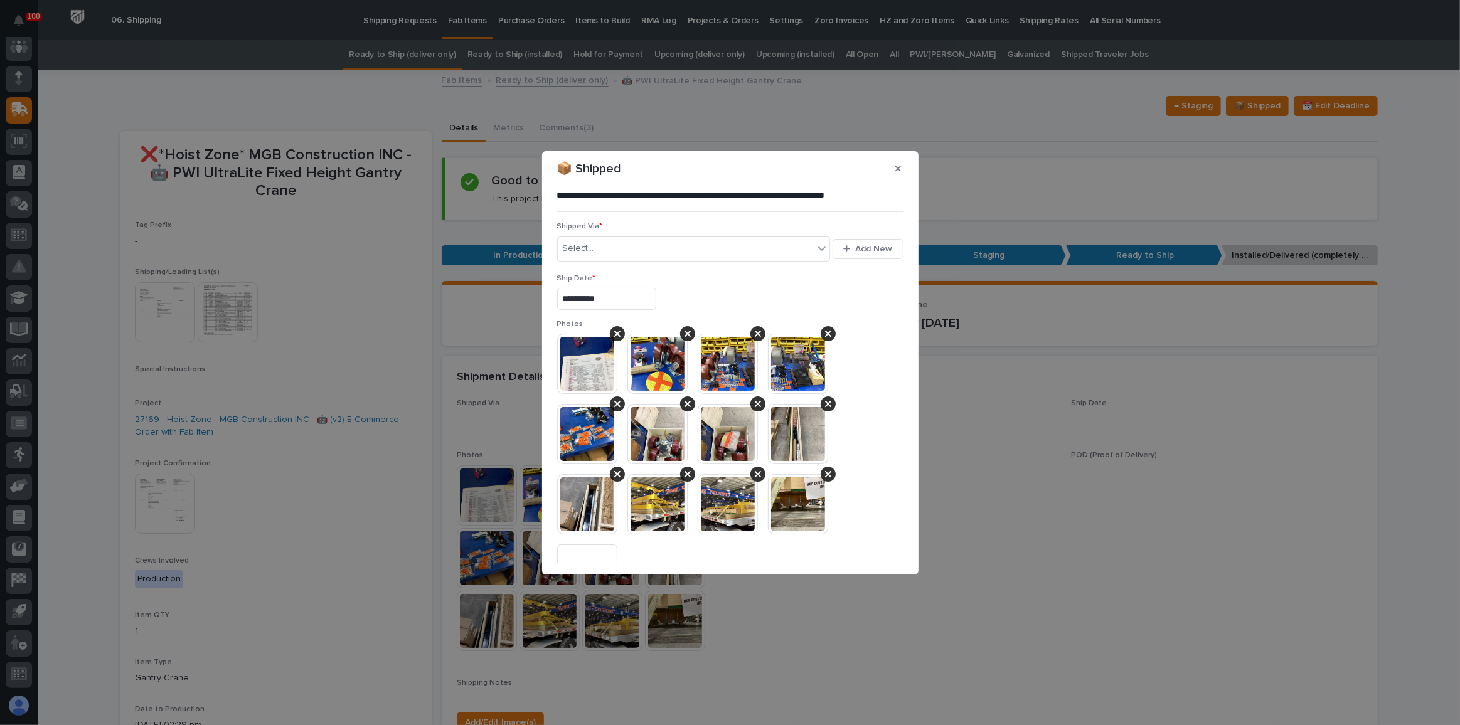
click at [732, 277] on p "Ship Date *" at bounding box center [730, 278] width 346 height 9
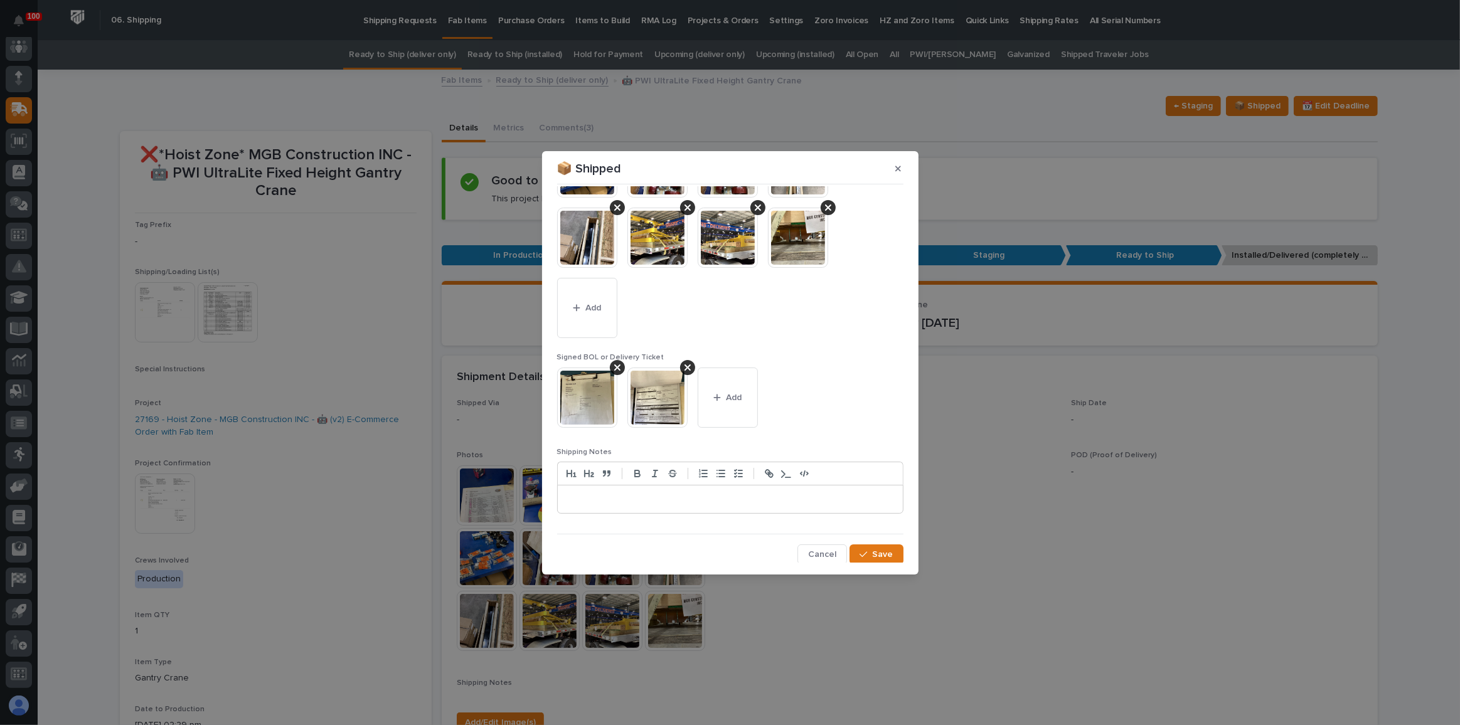
drag, startPoint x: 823, startPoint y: 558, endPoint x: 819, endPoint y: 550, distance: 9.6
click at [823, 558] on button "Cancel" at bounding box center [822, 555] width 50 height 20
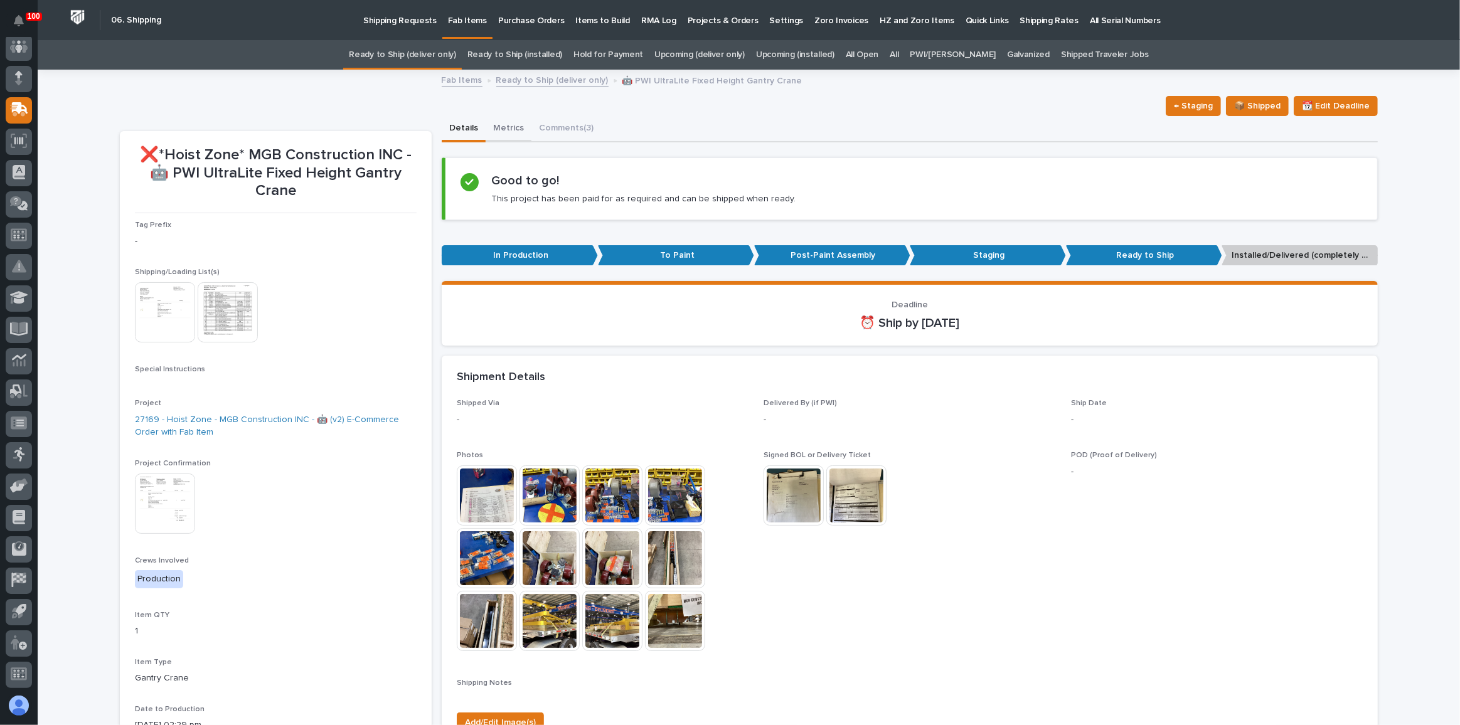
click at [490, 131] on button "Metrics" at bounding box center [509, 129] width 46 height 26
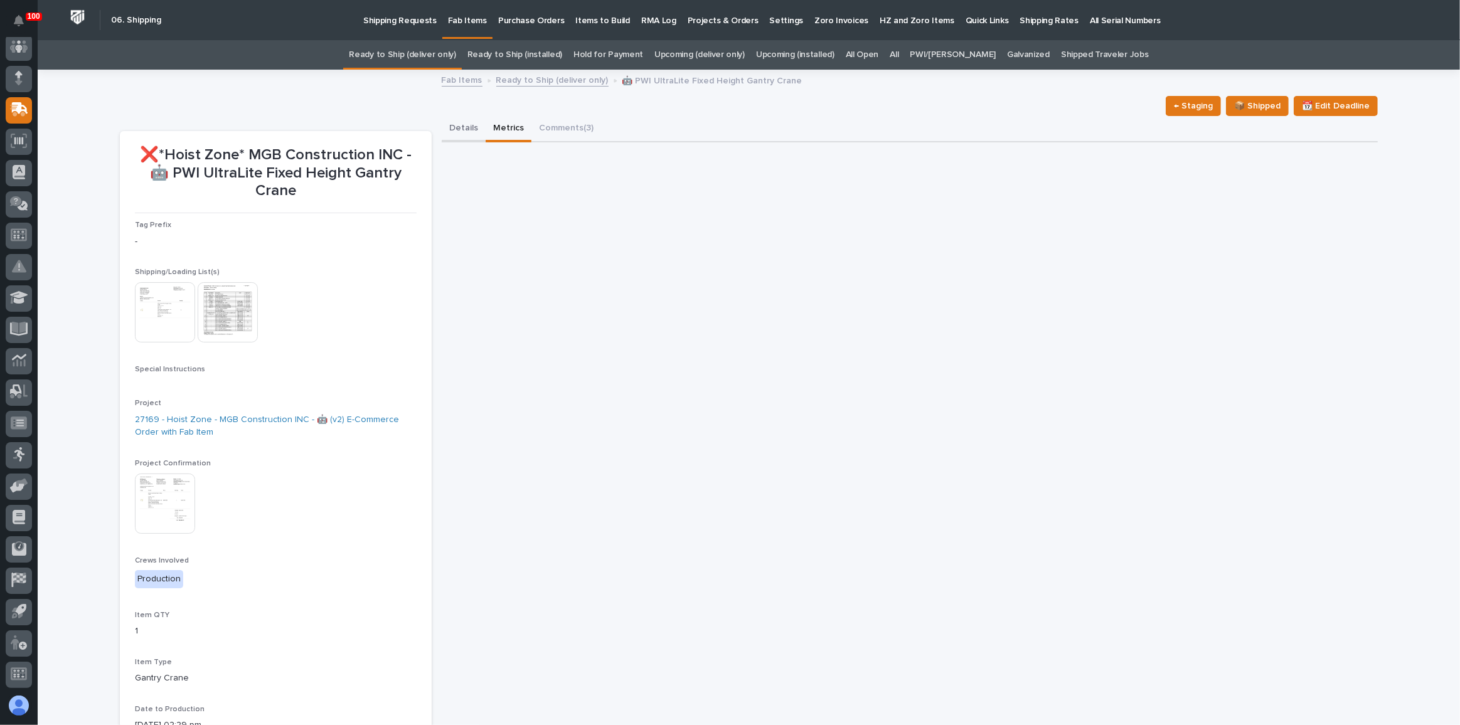
click at [457, 122] on button "Details" at bounding box center [464, 129] width 44 height 26
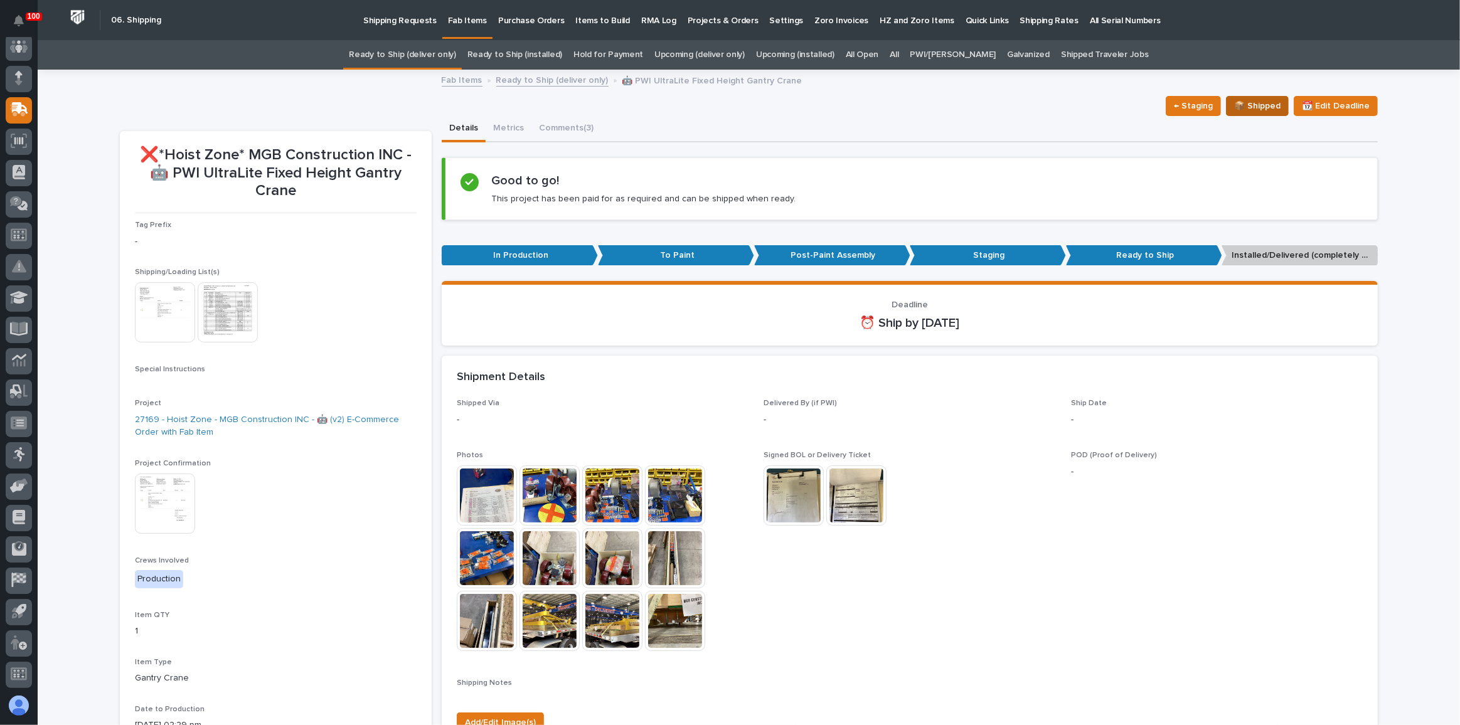
click at [1248, 101] on span "📦 Shipped" at bounding box center [1257, 106] width 46 height 15
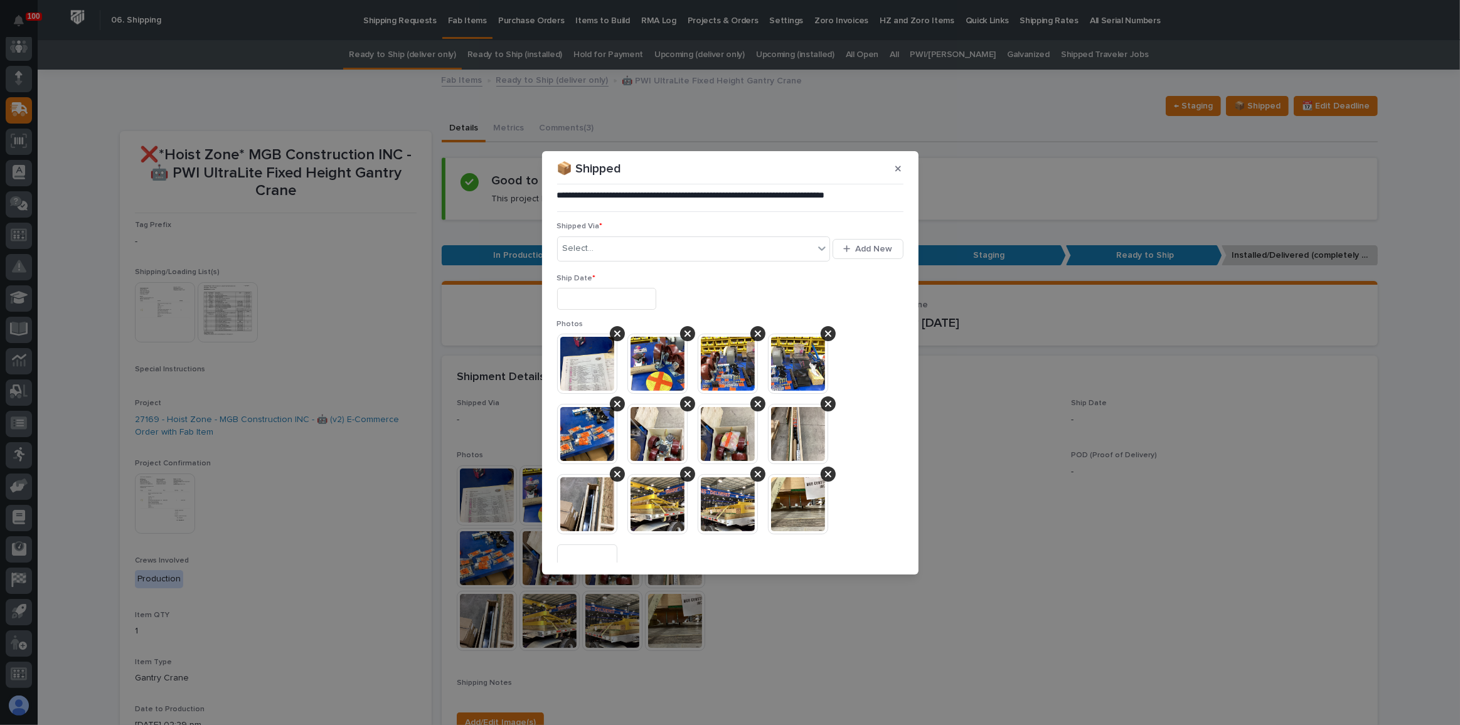
click at [656, 296] on input "text" at bounding box center [606, 299] width 99 height 22
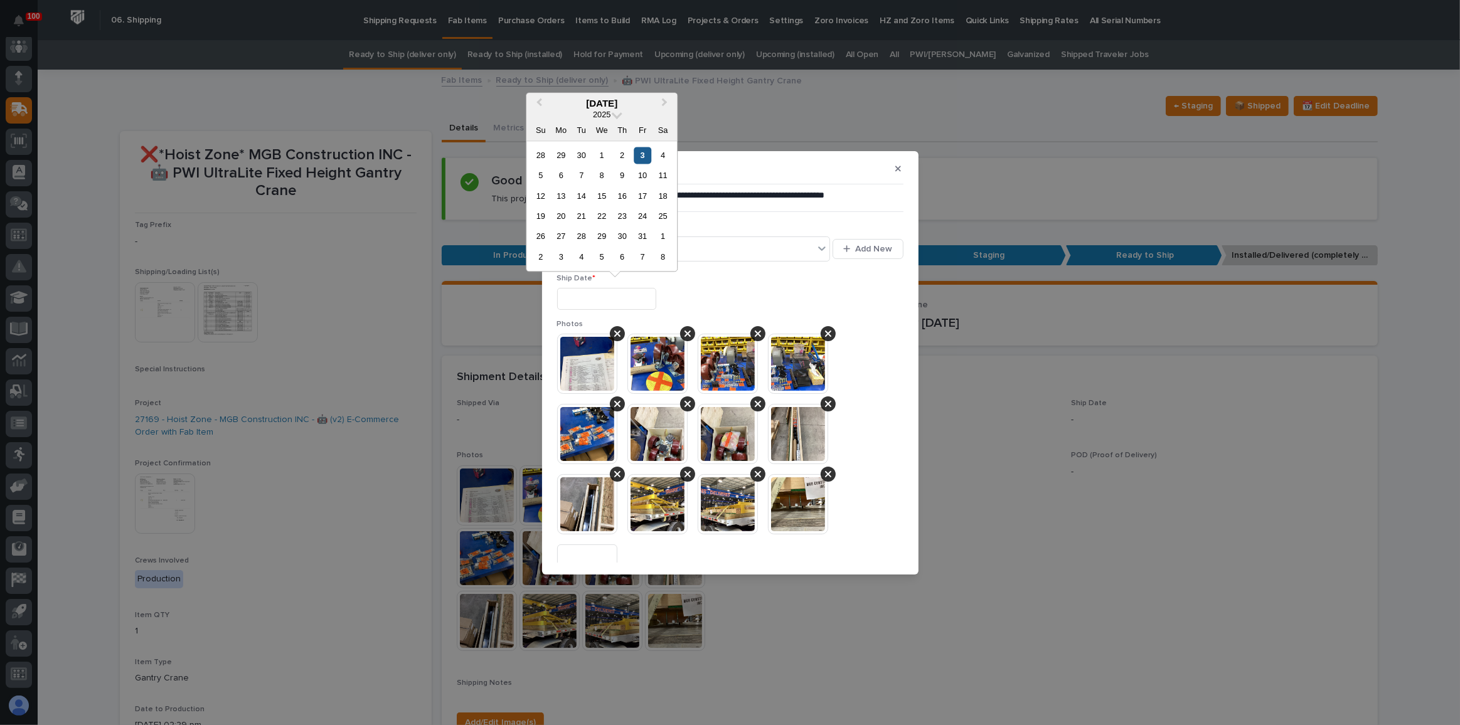
click at [642, 152] on div "3" at bounding box center [642, 155] width 17 height 17
type input "**********"
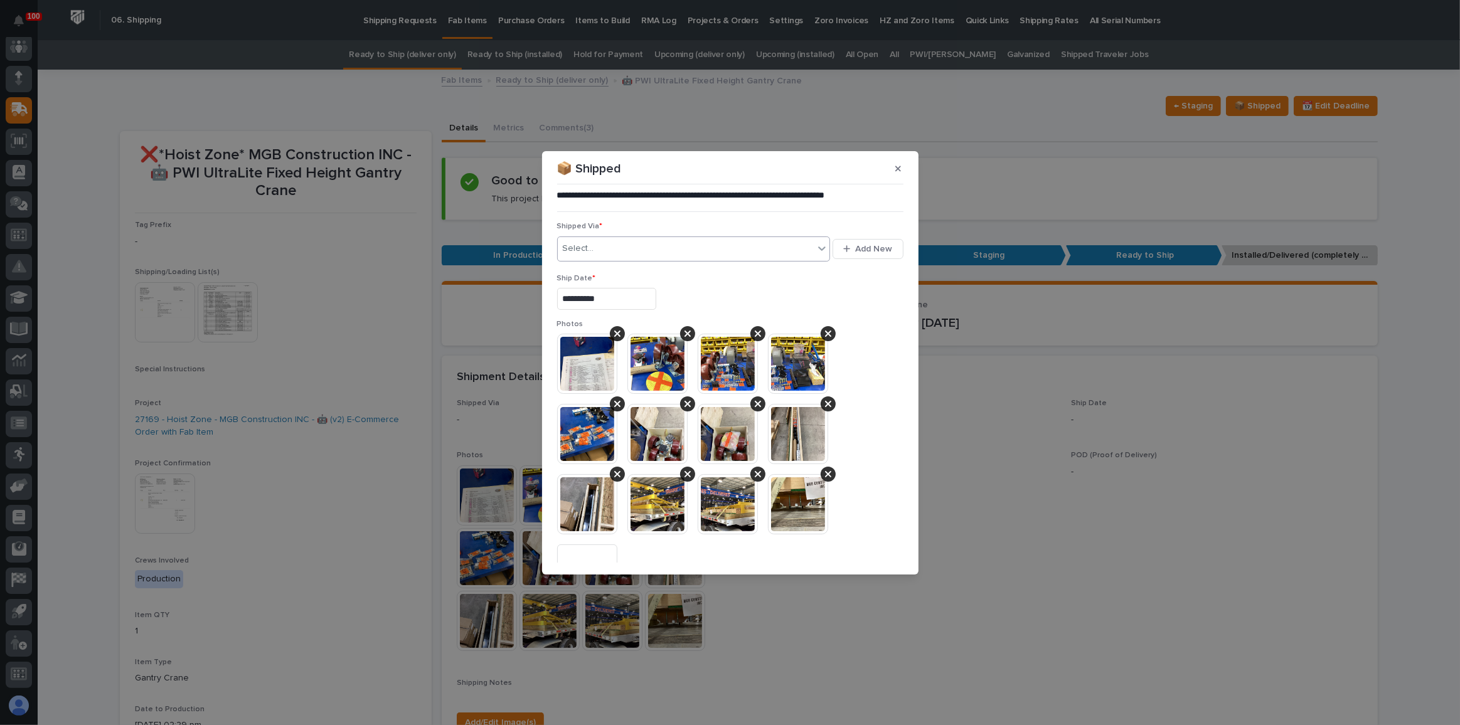
click at [642, 253] on div "Select..." at bounding box center [686, 248] width 257 height 21
type input "***"
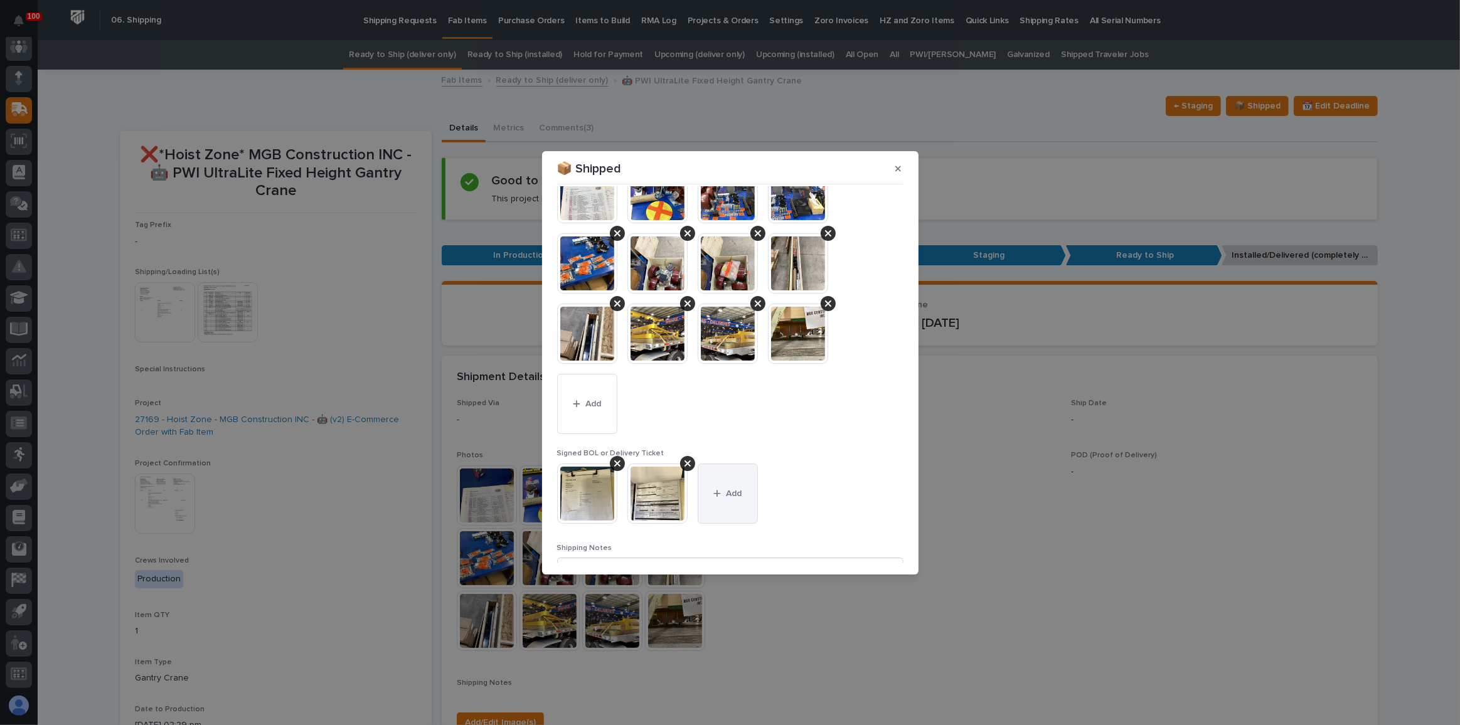
scroll to position [267, 0]
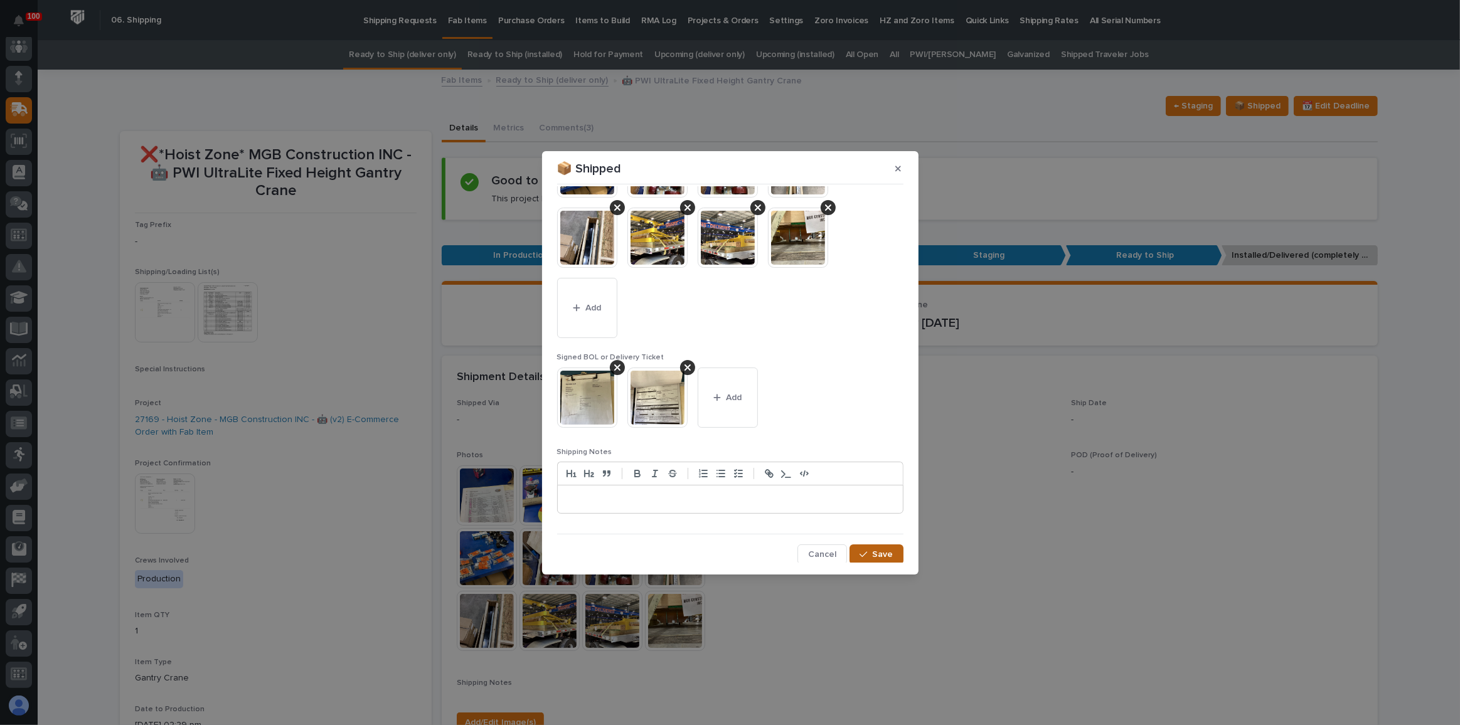
click at [883, 553] on span "Save" at bounding box center [883, 554] width 21 height 11
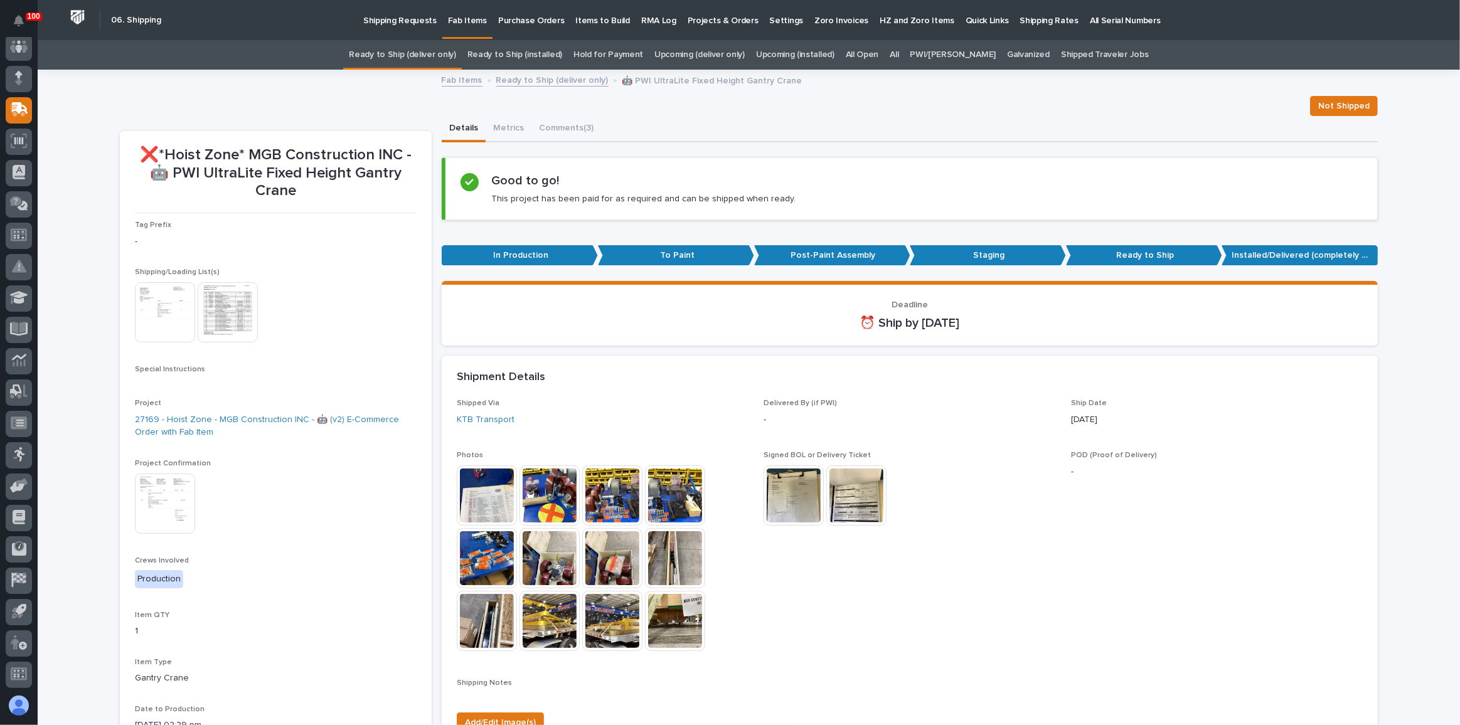
click at [157, 485] on img at bounding box center [165, 504] width 60 height 60
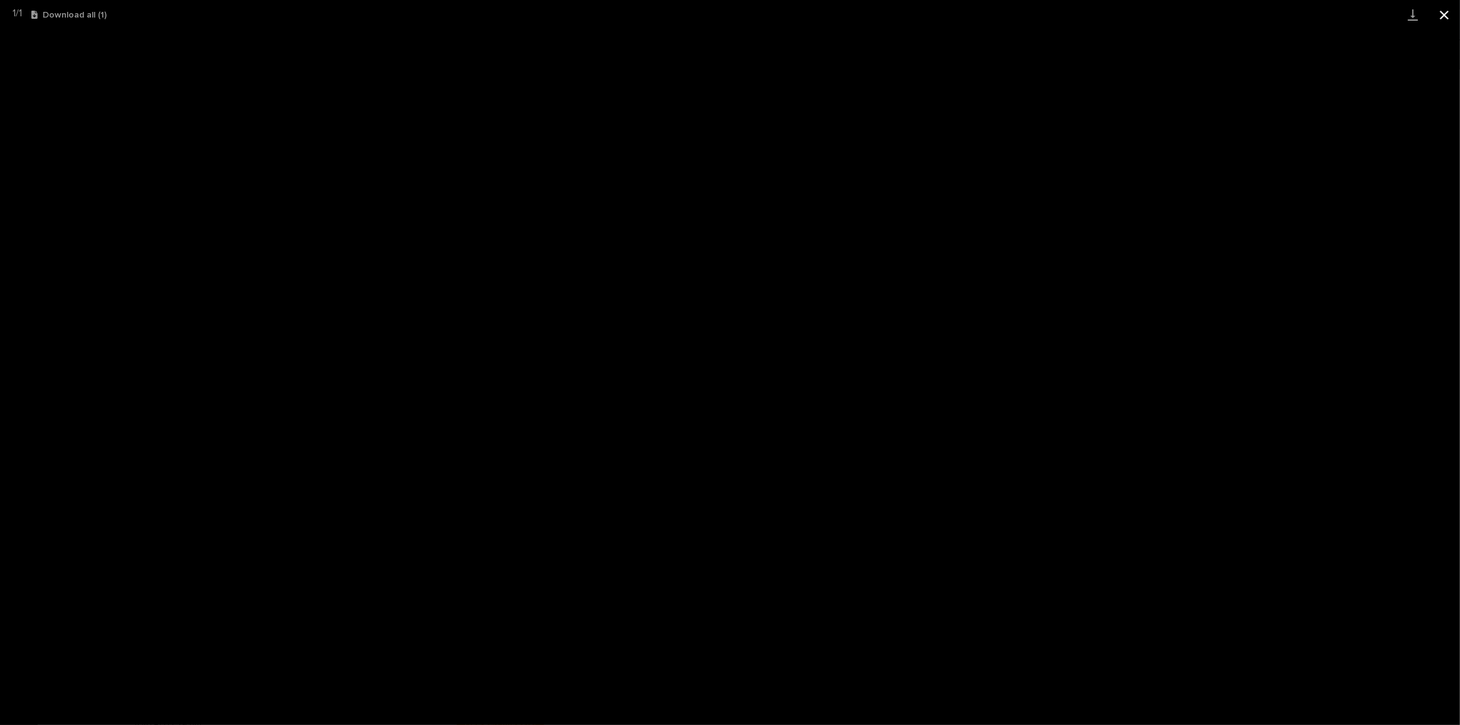
click at [1440, 14] on button "Close gallery" at bounding box center [1444, 14] width 31 height 29
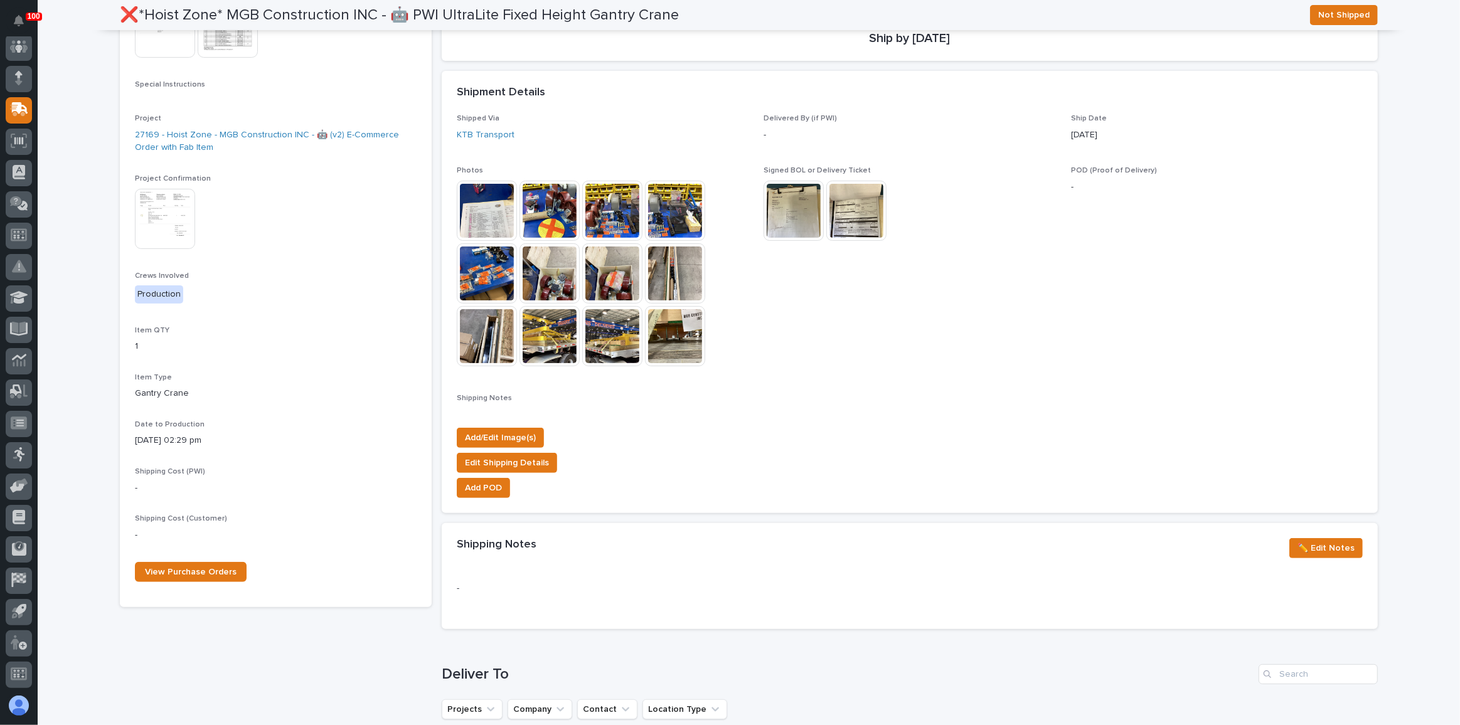
scroll to position [0, 0]
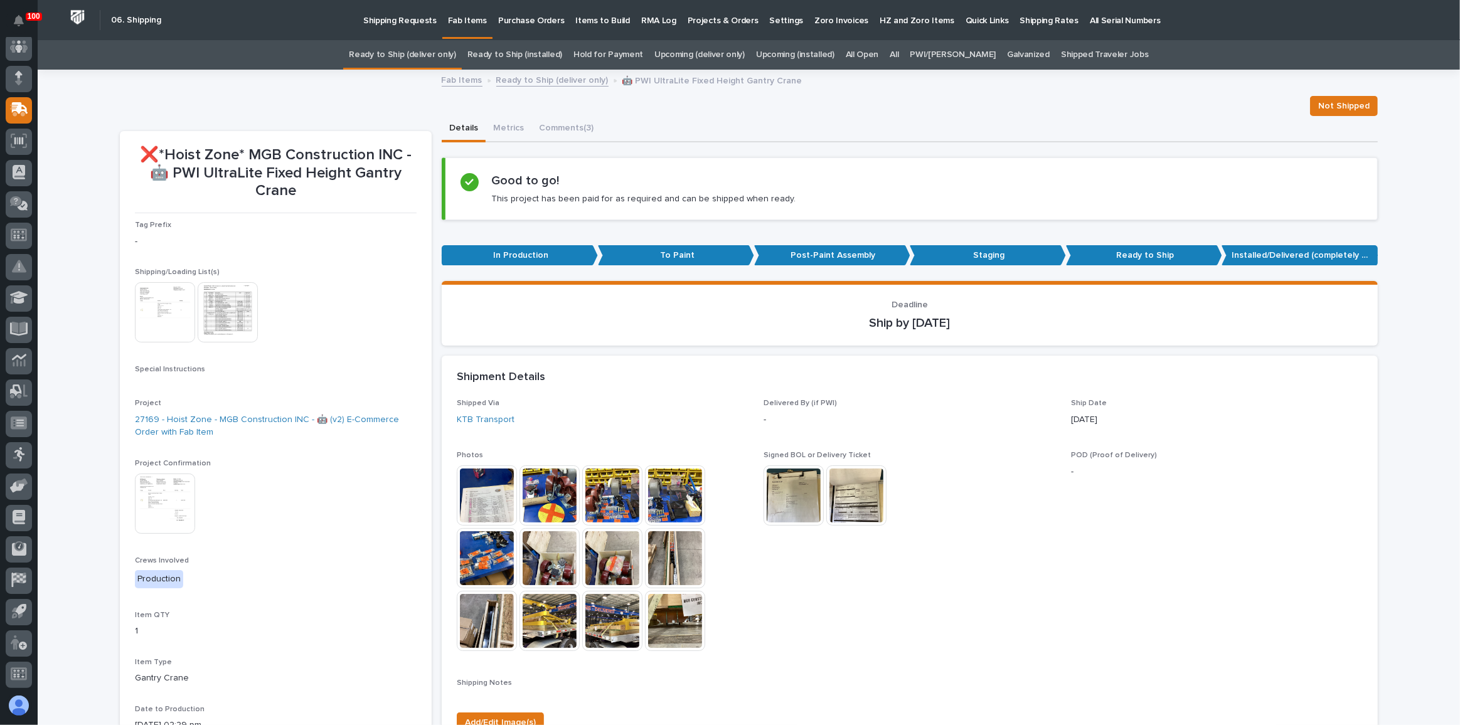
click at [442, 56] on link "Ready to Ship (deliver only)" at bounding box center [402, 54] width 107 height 29
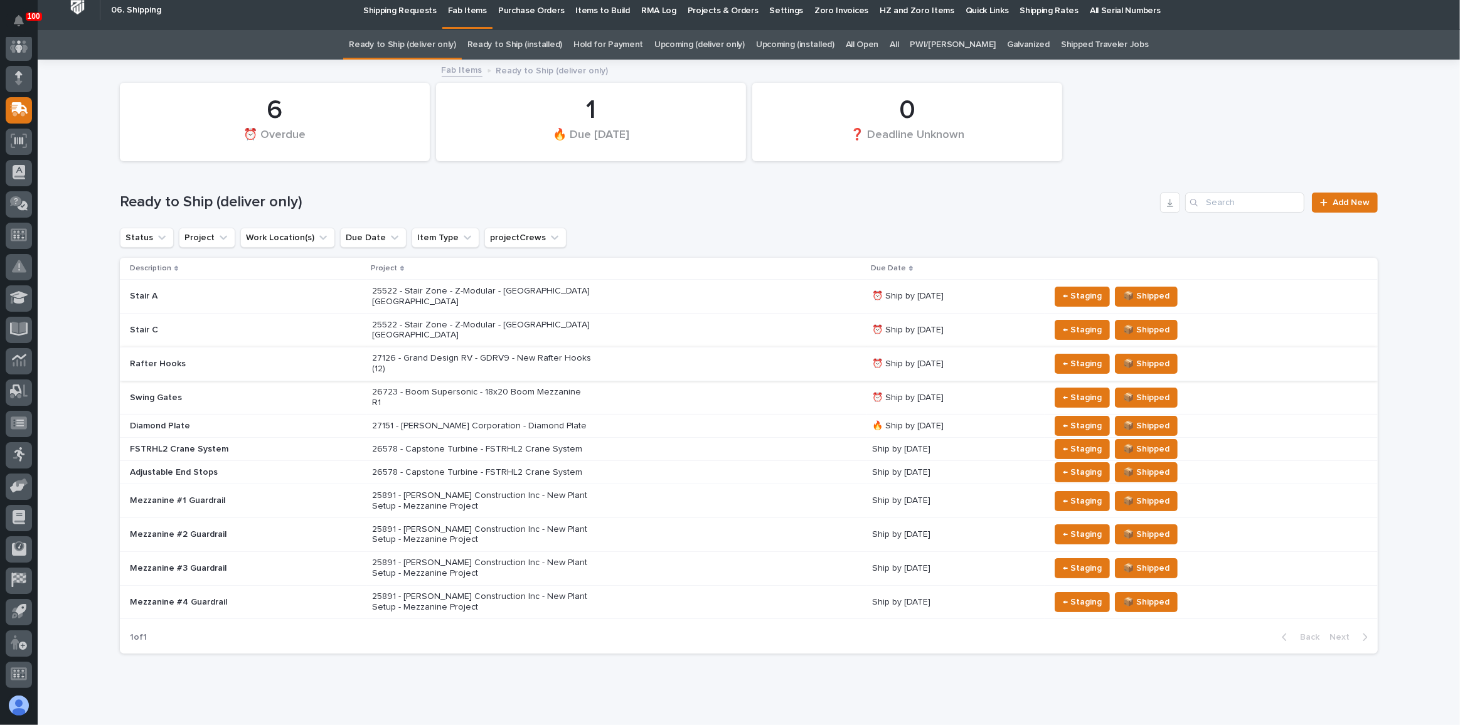
scroll to position [12, 0]
